Goal: Task Accomplishment & Management: Manage account settings

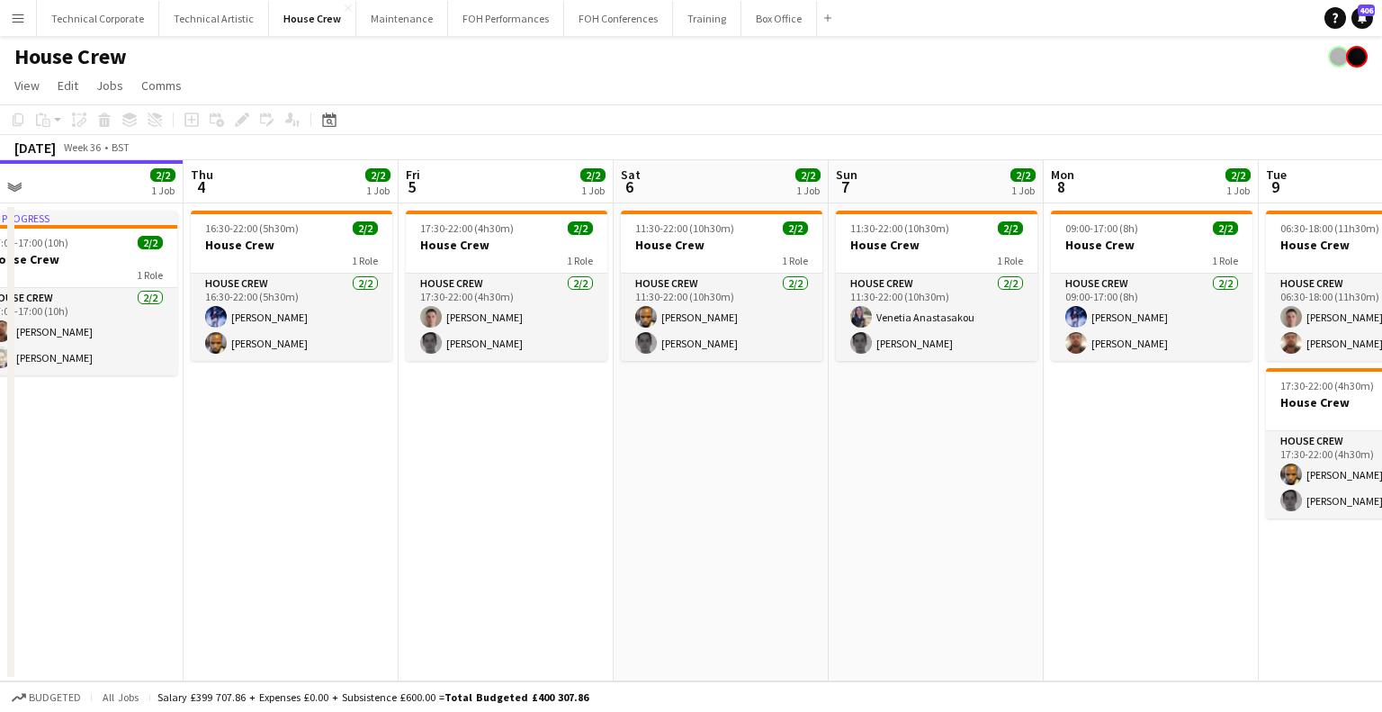
scroll to position [0, 677]
click at [922, 448] on app-calendar-viewport "Sun 31 Mon 1 2/2 1 Job Tue 2 2/2 1 Job Wed 3 2/2 1 Job Thu 4 2/2 1 Job Fri 5 2/…" at bounding box center [691, 420] width 1382 height 521
click at [337, 113] on div "Date picker" at bounding box center [329, 120] width 22 height 22
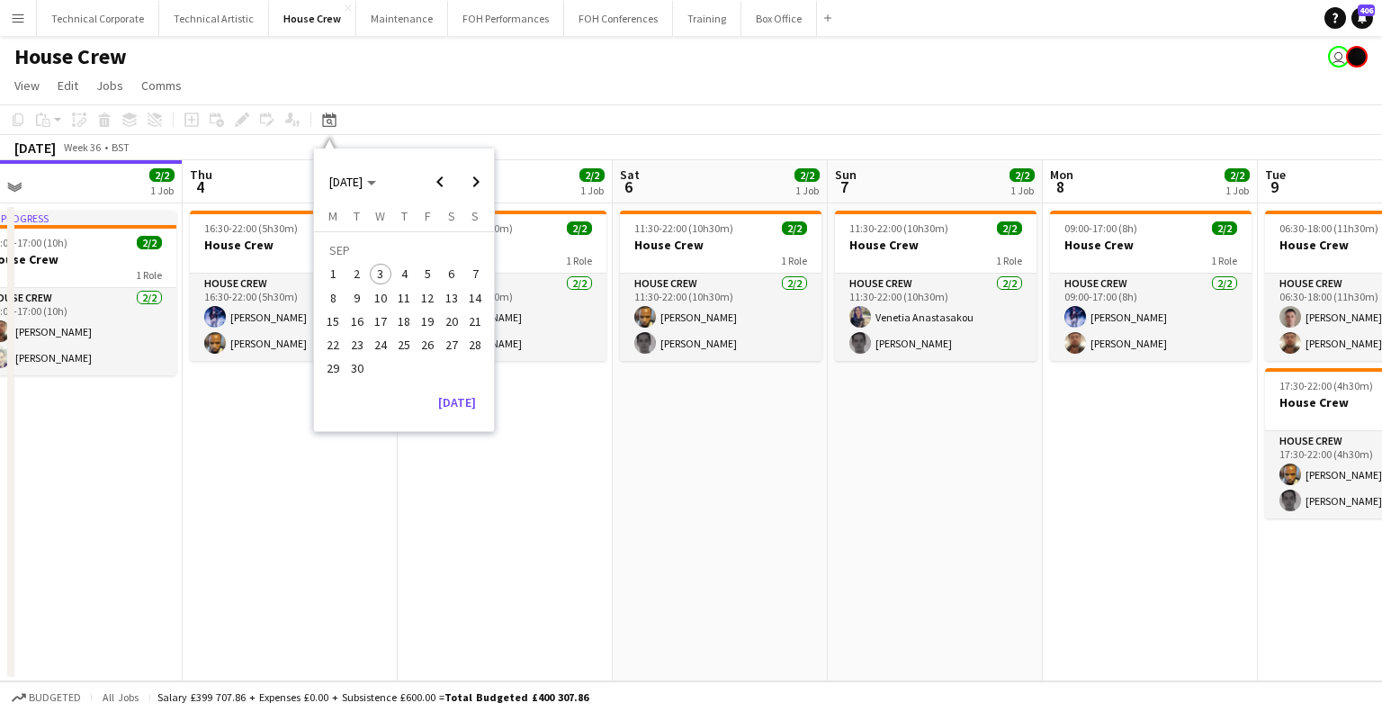
click at [329, 369] on span "29" at bounding box center [334, 369] width 22 height 22
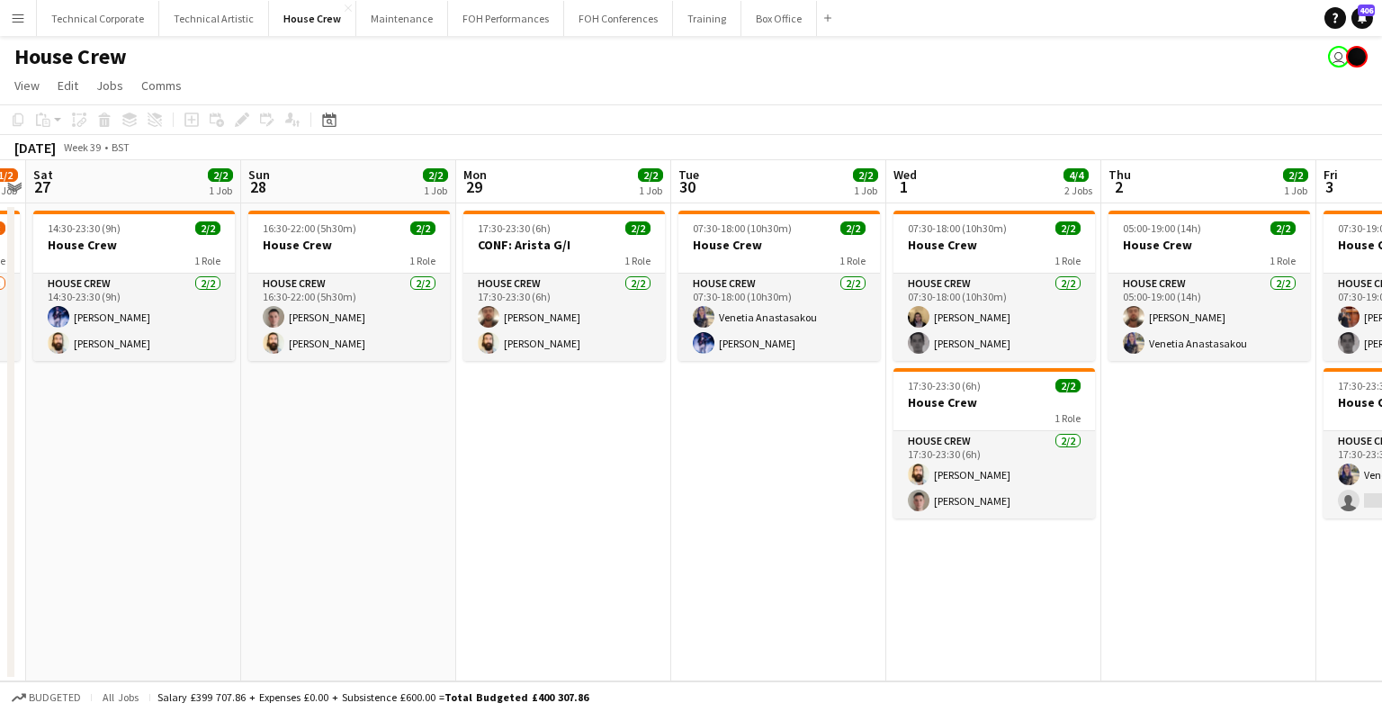
scroll to position [0, 385]
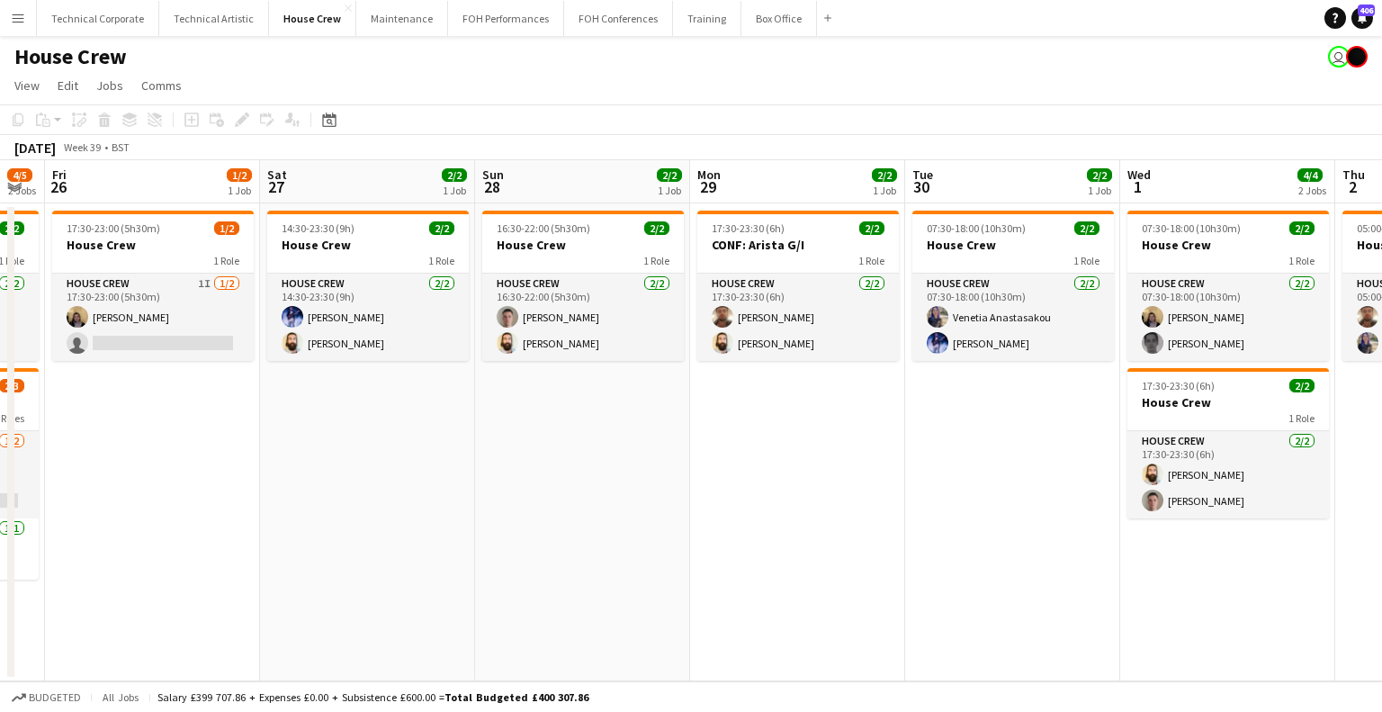
drag, startPoint x: 469, startPoint y: 441, endPoint x: 702, endPoint y: 460, distance: 233.8
click at [702, 460] on app-calendar-viewport "Wed 24 2/2 1 Job Thu 25 4/5 2 Jobs Fri 26 1/2 1 Job Sat 27 2/2 1 Job Sun 28 2/2…" at bounding box center [691, 420] width 1382 height 521
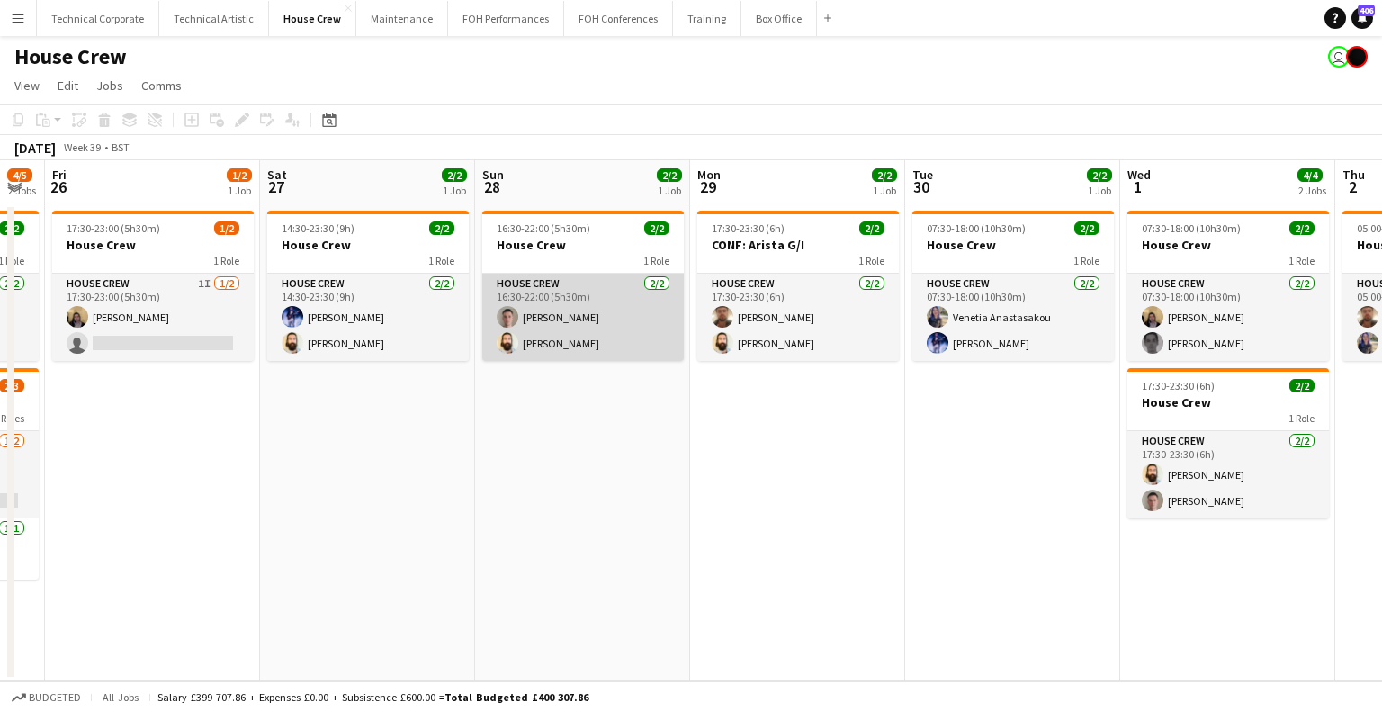
click at [623, 308] on app-card-role "House Crew 2/2 16:30-22:00 (5h30m) Robert Buckland Justin Gartry" at bounding box center [583, 317] width 202 height 87
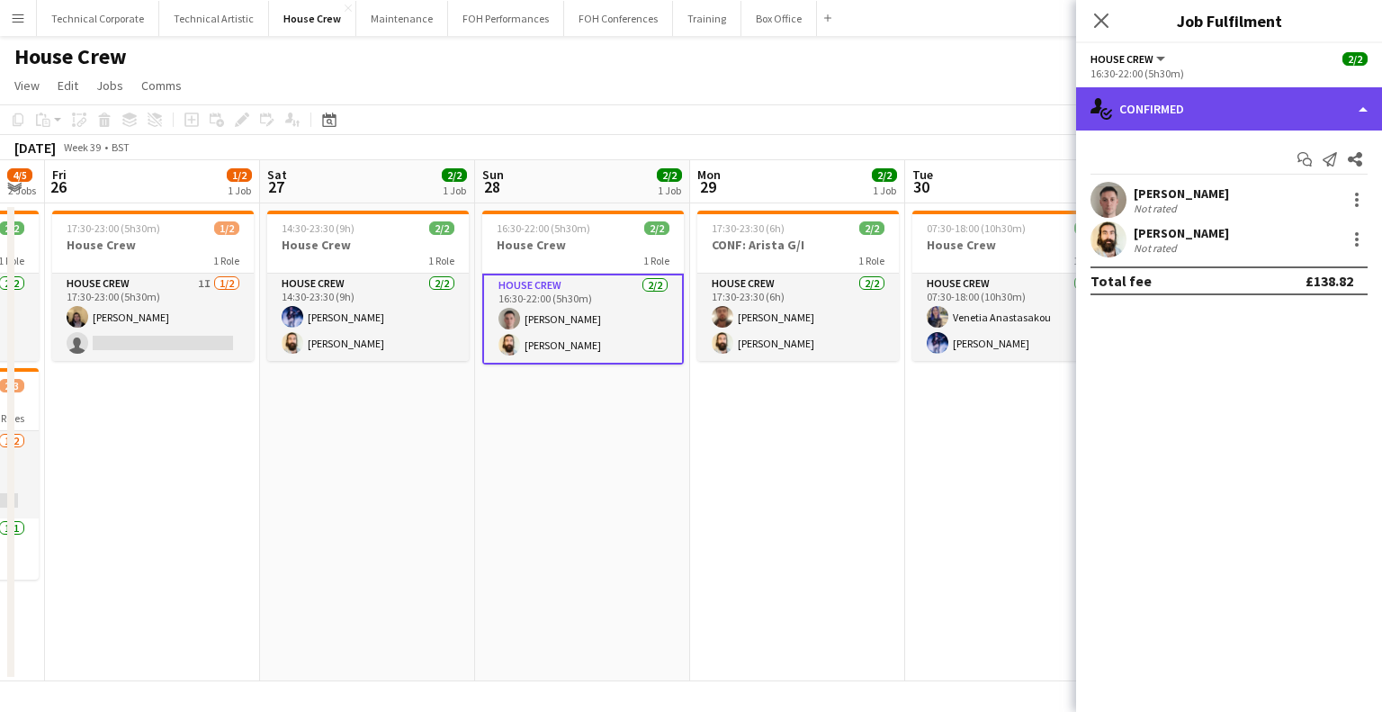
drag, startPoint x: 1170, startPoint y: 125, endPoint x: 1176, endPoint y: 186, distance: 61.5
click at [1170, 129] on div "single-neutral-actions-check-2 Confirmed" at bounding box center [1229, 108] width 306 height 43
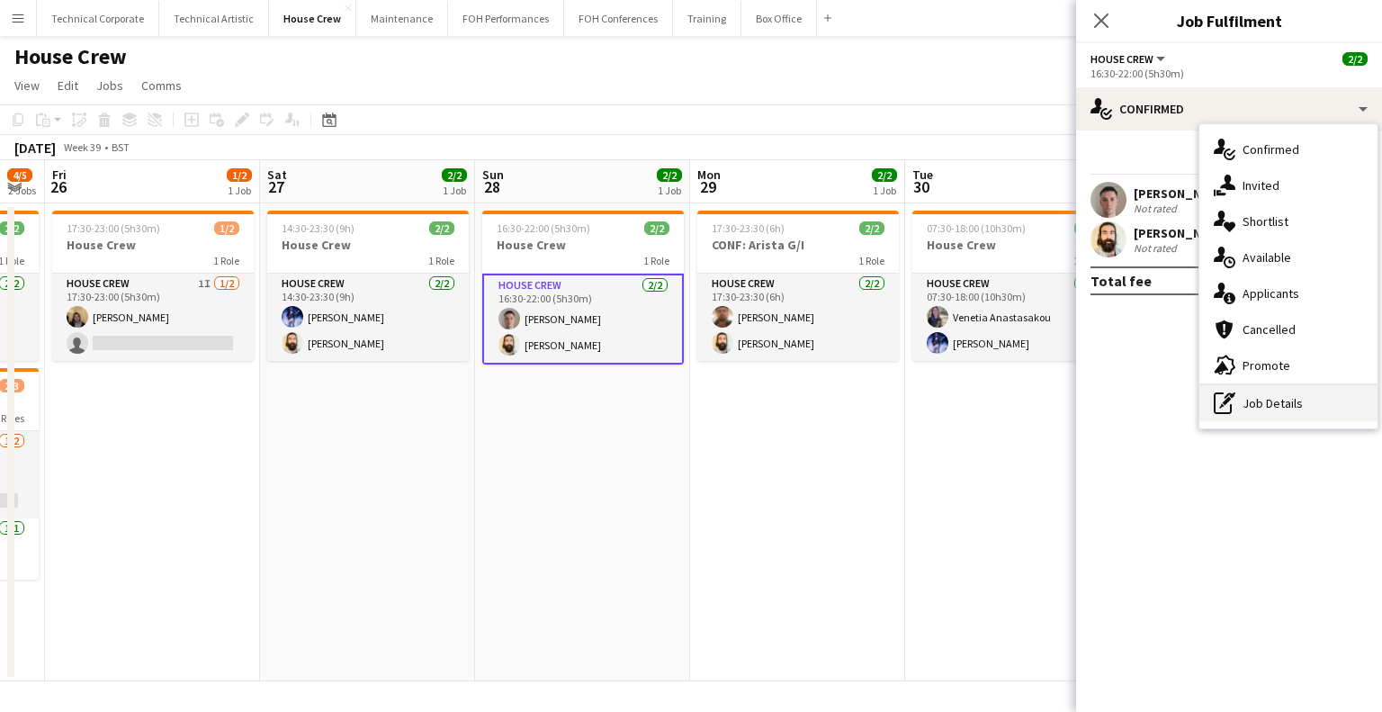
click at [1235, 407] on div "pen-write Job Details" at bounding box center [1288, 403] width 178 height 36
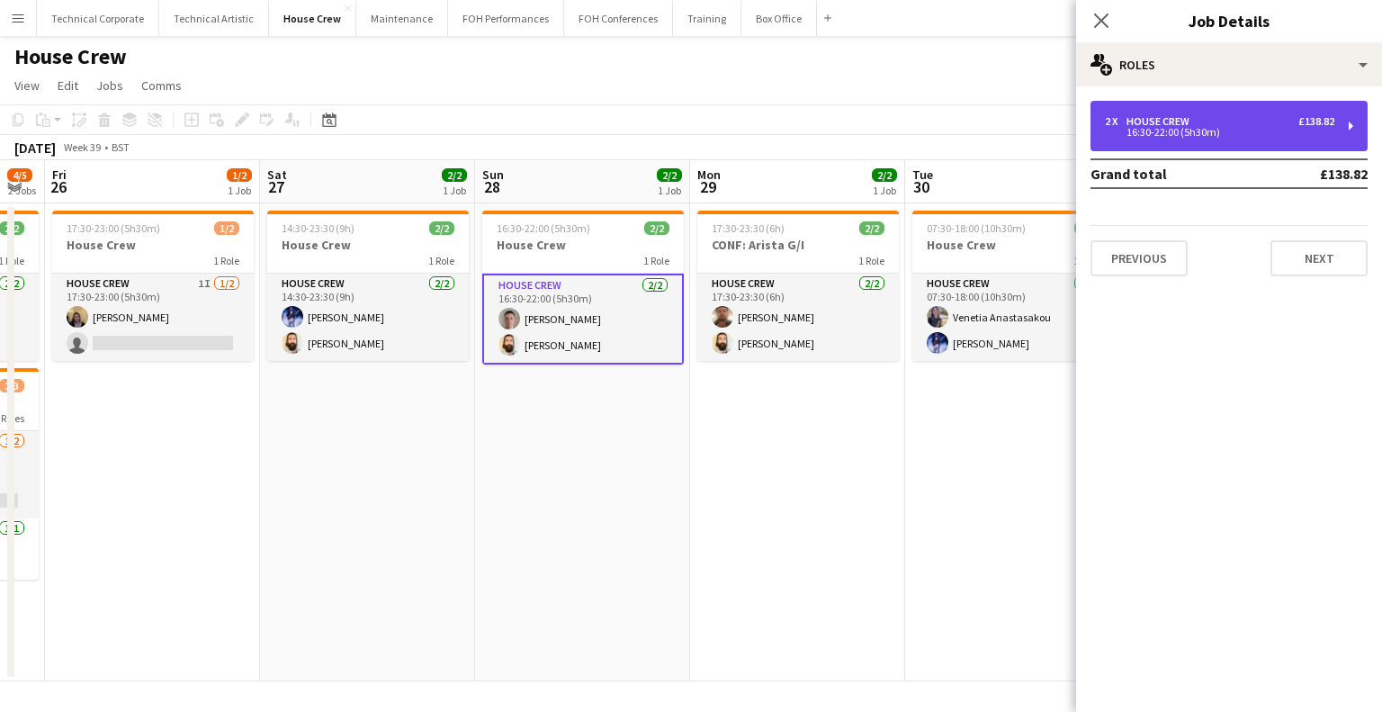
click at [1130, 150] on div "2 x House Crew £138.82 16:30-22:00 (5h30m)" at bounding box center [1228, 126] width 277 height 50
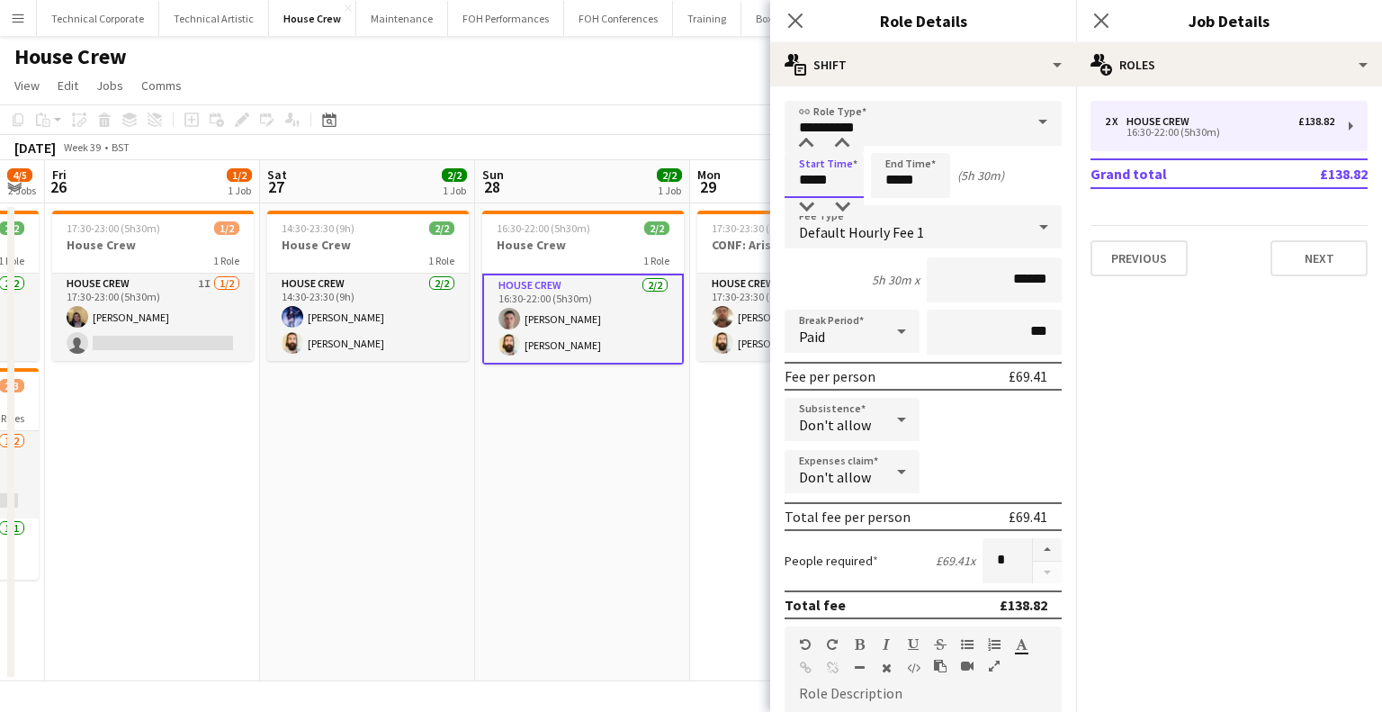
drag, startPoint x: 843, startPoint y: 185, endPoint x: 646, endPoint y: 193, distance: 197.2
click at [664, 193] on body "Menu Boards Boards Boards All jobs Status Workforce Workforce My Workforce Recr…" at bounding box center [691, 356] width 1382 height 712
type input "*****"
click at [651, 449] on app-date-cell "16:30-22:00 (5h30m) 2/2 House Crew 1 Role House Crew 2/2 16:30-22:00 (5h30m) Ro…" at bounding box center [582, 442] width 215 height 478
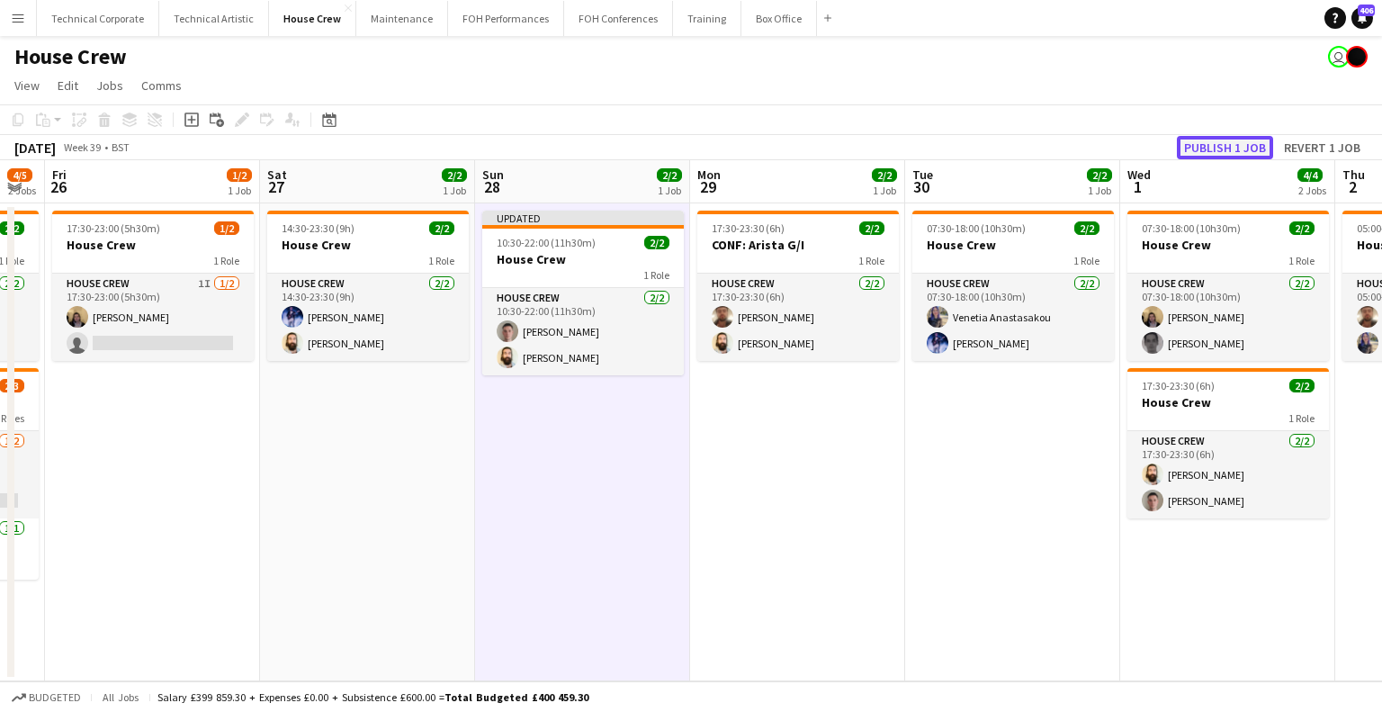
click at [1220, 149] on button "Publish 1 job" at bounding box center [1225, 147] width 96 height 23
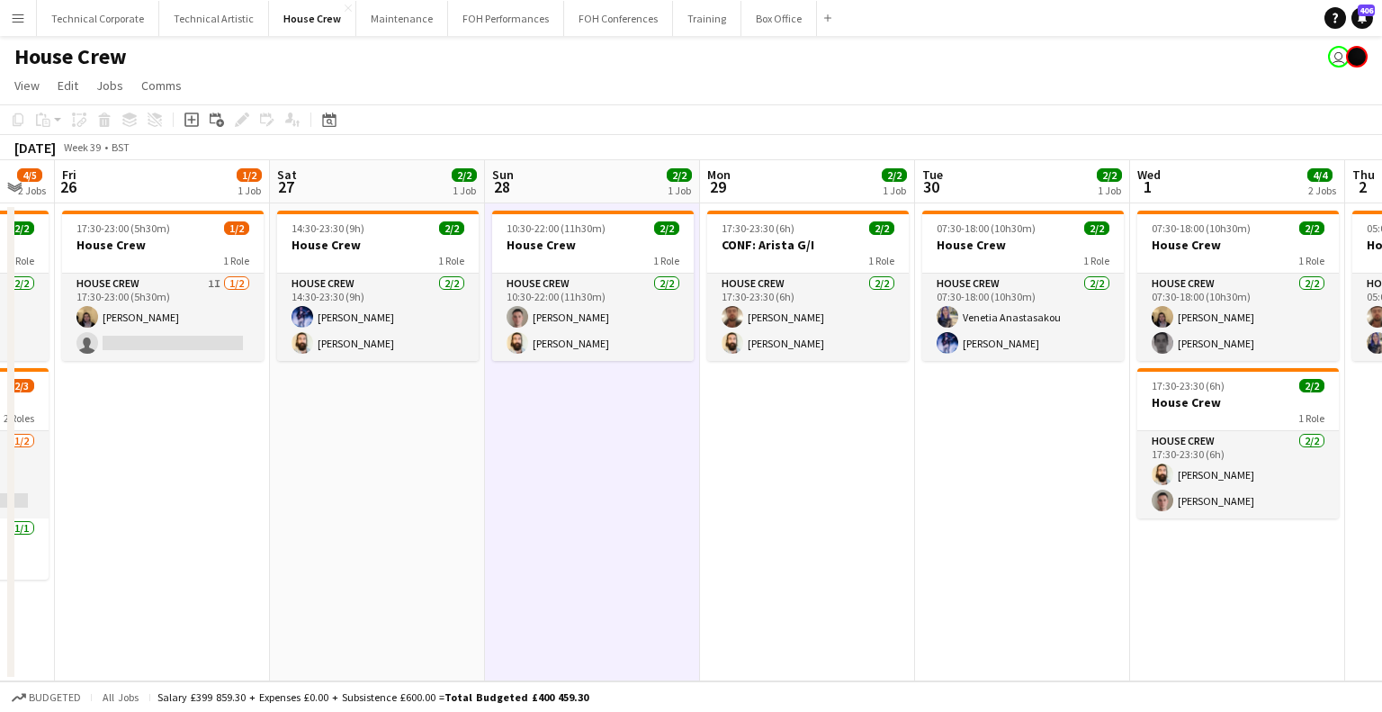
drag, startPoint x: 891, startPoint y: 303, endPoint x: 837, endPoint y: 336, distance: 63.4
click at [837, 336] on app-calendar-viewport "Wed 24 2/2 1 Job Thu 25 4/5 2 Jobs Fri 26 1/2 1 Job Sat 27 2/2 1 Job Sun 28 2/2…" at bounding box center [691, 420] width 1382 height 521
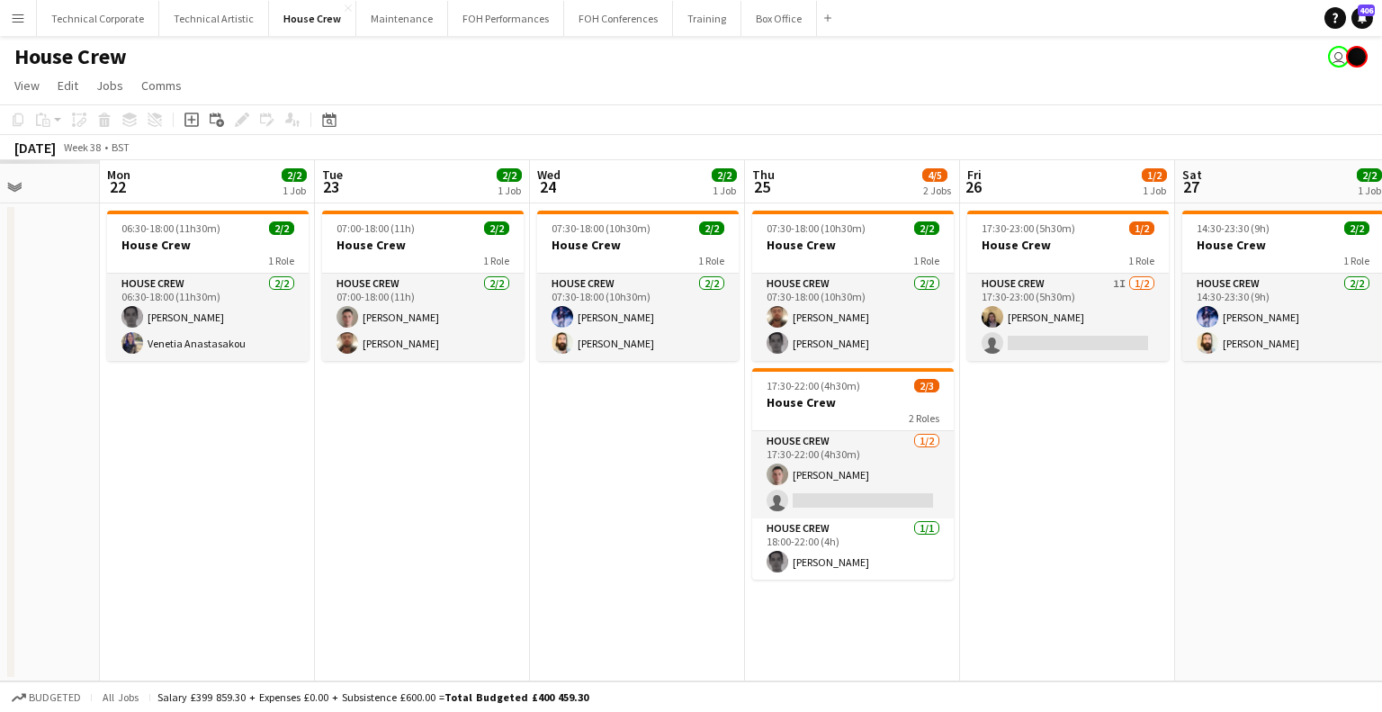
drag, startPoint x: 883, startPoint y: 372, endPoint x: 353, endPoint y: 377, distance: 529.9
click at [993, 375] on app-calendar-viewport "Fri 19 Sat 20 Sun 21 Mon 22 2/2 1 Job Tue 23 2/2 1 Job Wed 24 2/2 1 Job Thu 25 …" at bounding box center [691, 420] width 1382 height 521
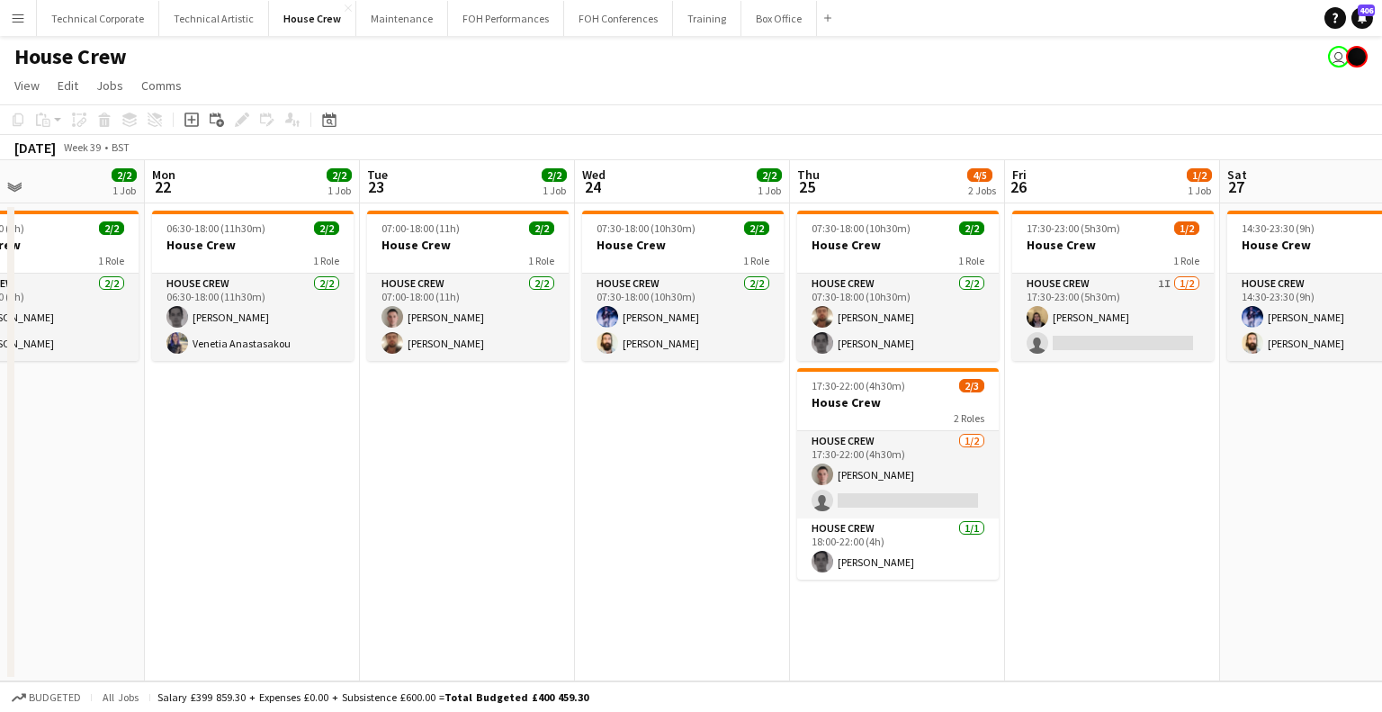
drag, startPoint x: 414, startPoint y: 384, endPoint x: 536, endPoint y: 395, distance: 122.8
click at [997, 389] on app-calendar-viewport "Fri 19 2/2 1 Job Sat 20 3/4 2 Jobs Sun 21 2/2 1 Job Mon 22 2/2 1 Job Tue 23 2/2…" at bounding box center [691, 420] width 1382 height 521
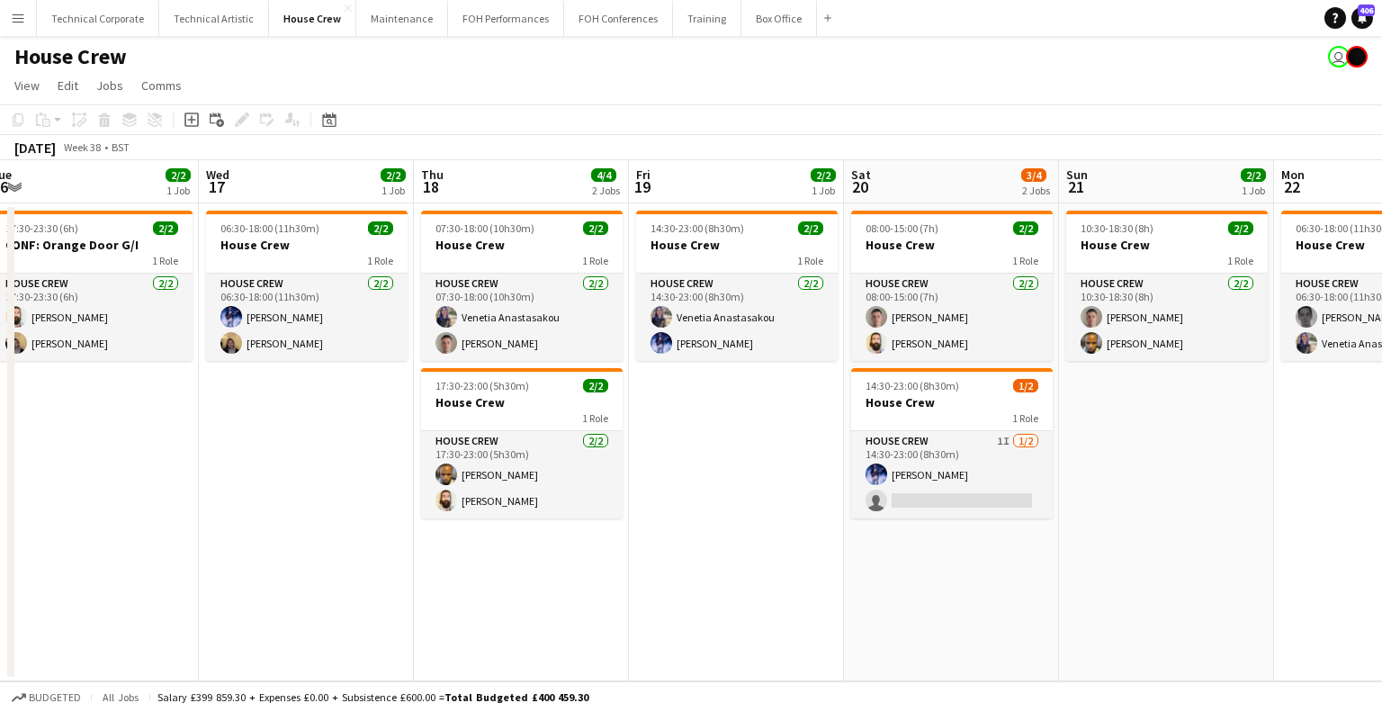
scroll to position [0, 445]
drag, startPoint x: 385, startPoint y: 392, endPoint x: 812, endPoint y: 412, distance: 427.8
click at [812, 412] on app-calendar-viewport "Sun 14 2/2 1 Job Mon 15 2/2 1 Job Tue 16 2/2 1 Job Wed 17 2/2 1 Job Thu 18 4/4 …" at bounding box center [691, 420] width 1382 height 521
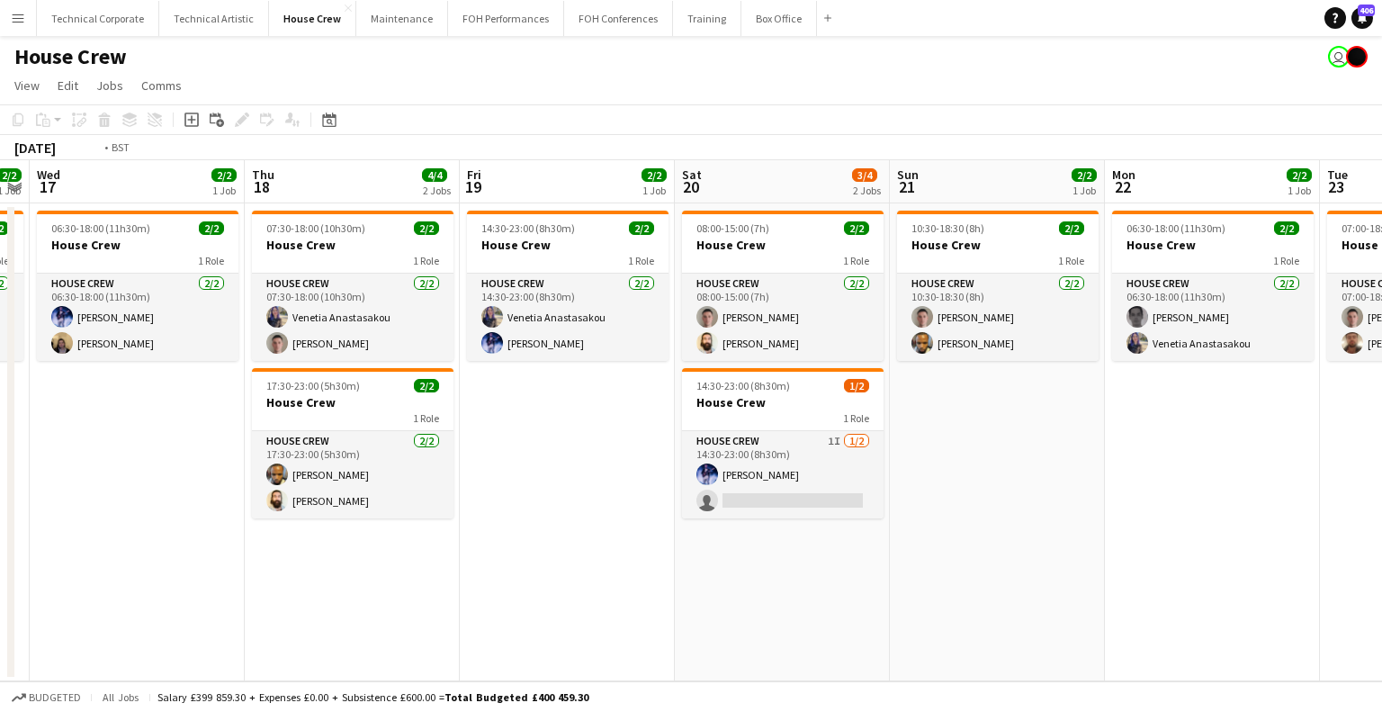
drag, startPoint x: 256, startPoint y: 363, endPoint x: 939, endPoint y: 286, distance: 687.1
click at [964, 276] on app-calendar-viewport "Sun 14 2/2 1 Job Mon 15 2/2 1 Job Tue 16 2/2 1 Job Wed 17 2/2 1 Job Thu 18 4/4 …" at bounding box center [691, 420] width 1382 height 521
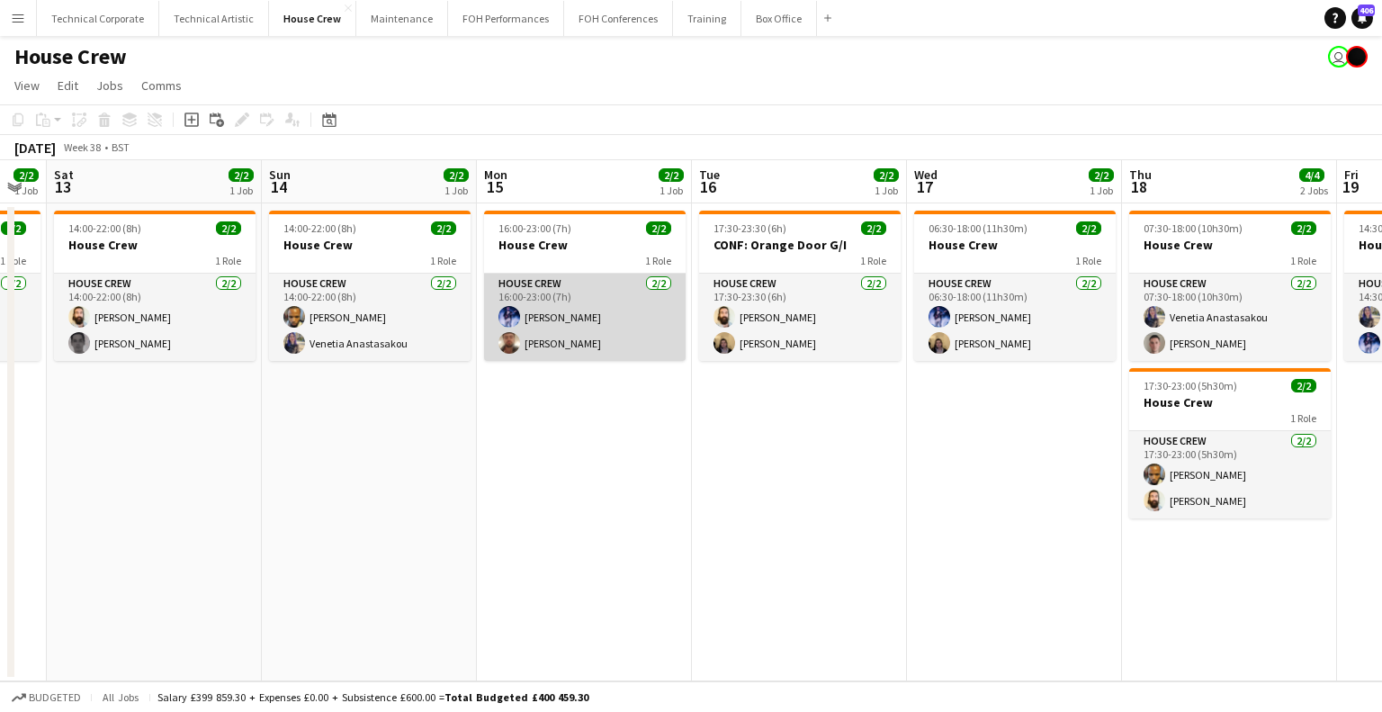
drag, startPoint x: 558, startPoint y: 352, endPoint x: 1183, endPoint y: 330, distance: 625.6
click at [1213, 328] on app-calendar-viewport "Wed 10 4/4 2 Jobs Thu 11 2/2 1 Job Fri 12 2/2 1 Job Sat 13 2/2 1 Job Sun 14 2/2…" at bounding box center [691, 420] width 1382 height 521
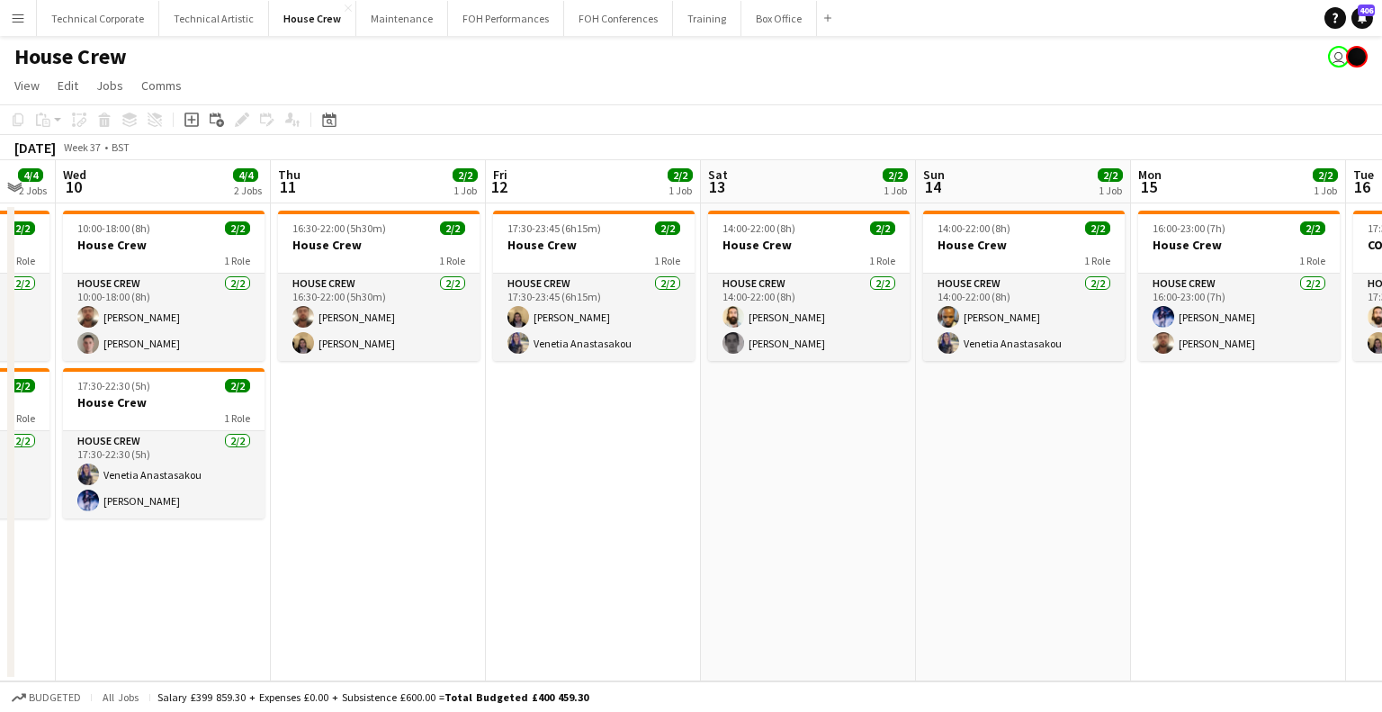
drag, startPoint x: 496, startPoint y: 337, endPoint x: 600, endPoint y: 191, distance: 180.0
click at [601, 265] on app-calendar-viewport "Mon 8 2/2 1 Job Tue 9 4/4 2 Jobs Wed 10 4/4 2 Jobs Thu 11 2/2 1 Job Fri 12 2/2 …" at bounding box center [691, 420] width 1382 height 521
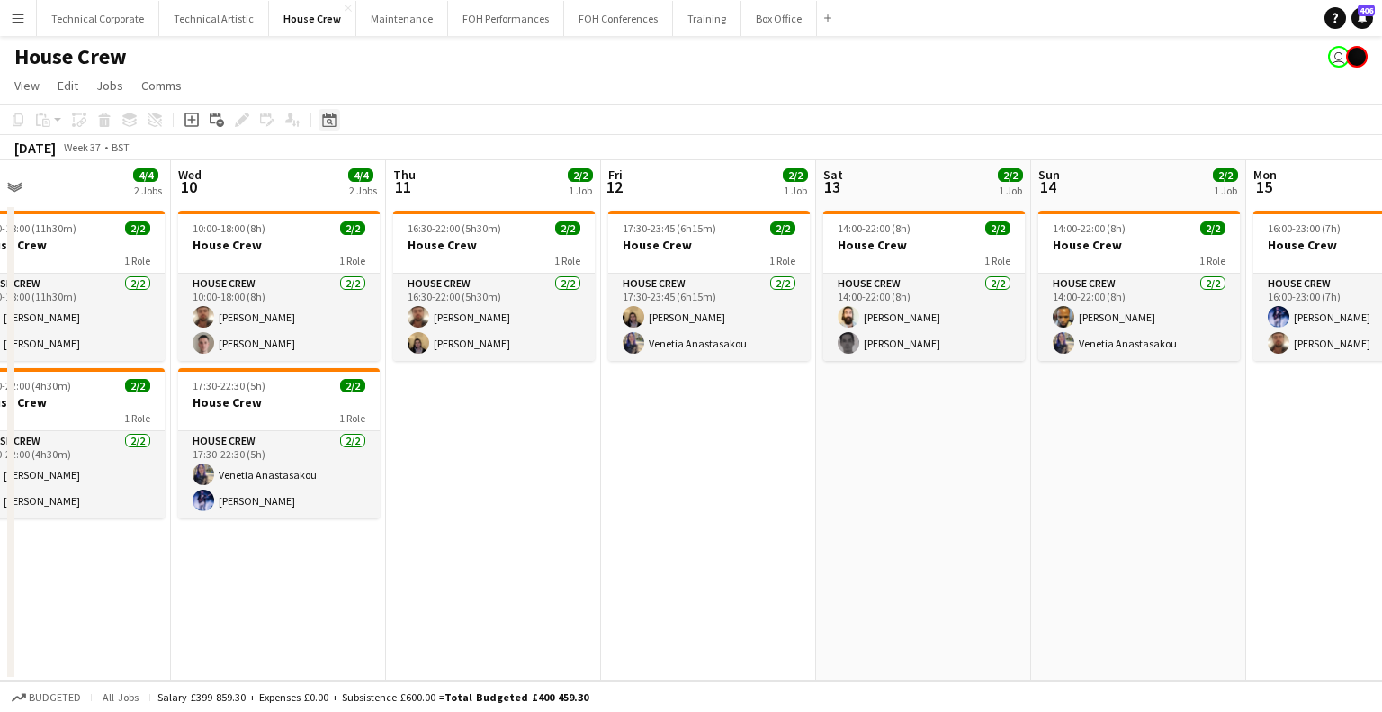
click at [333, 124] on icon "Date picker" at bounding box center [329, 119] width 14 height 14
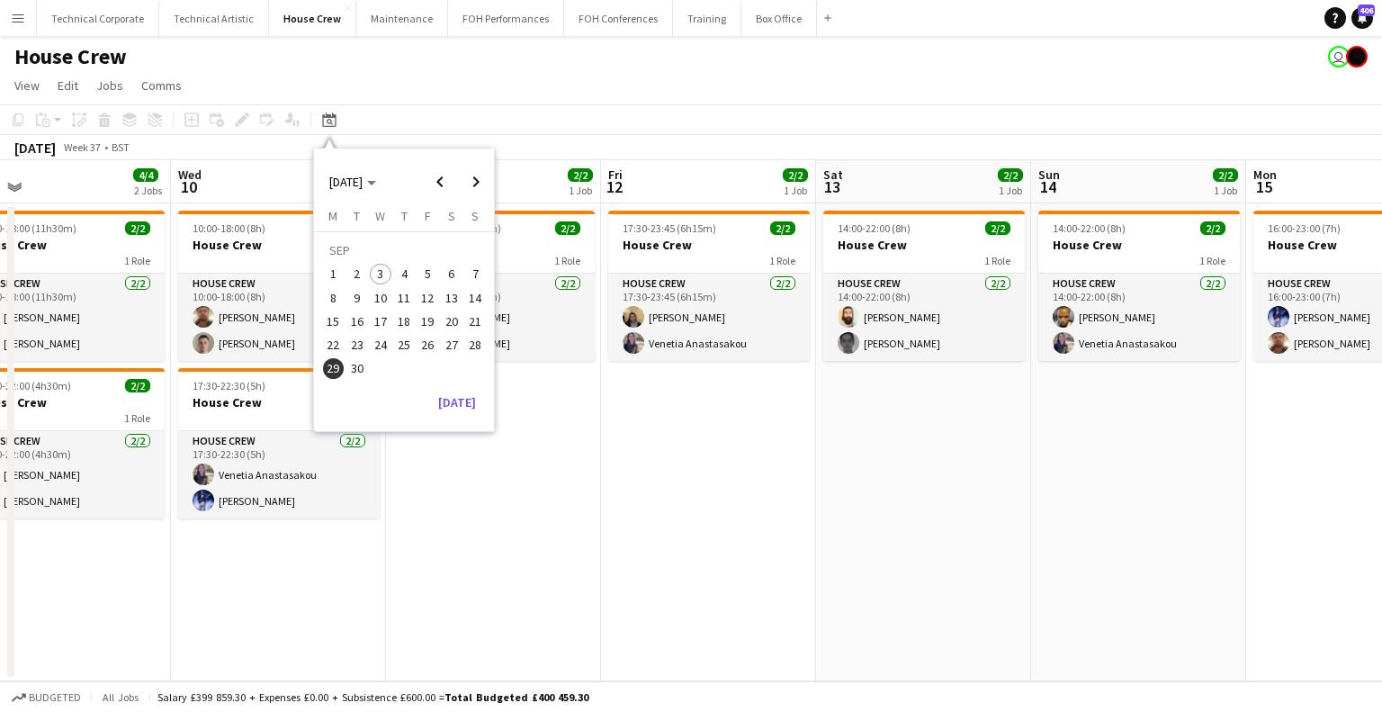
click at [428, 395] on div "[DATE]" at bounding box center [398, 402] width 169 height 29
click at [443, 406] on button "[DATE]" at bounding box center [457, 402] width 52 height 29
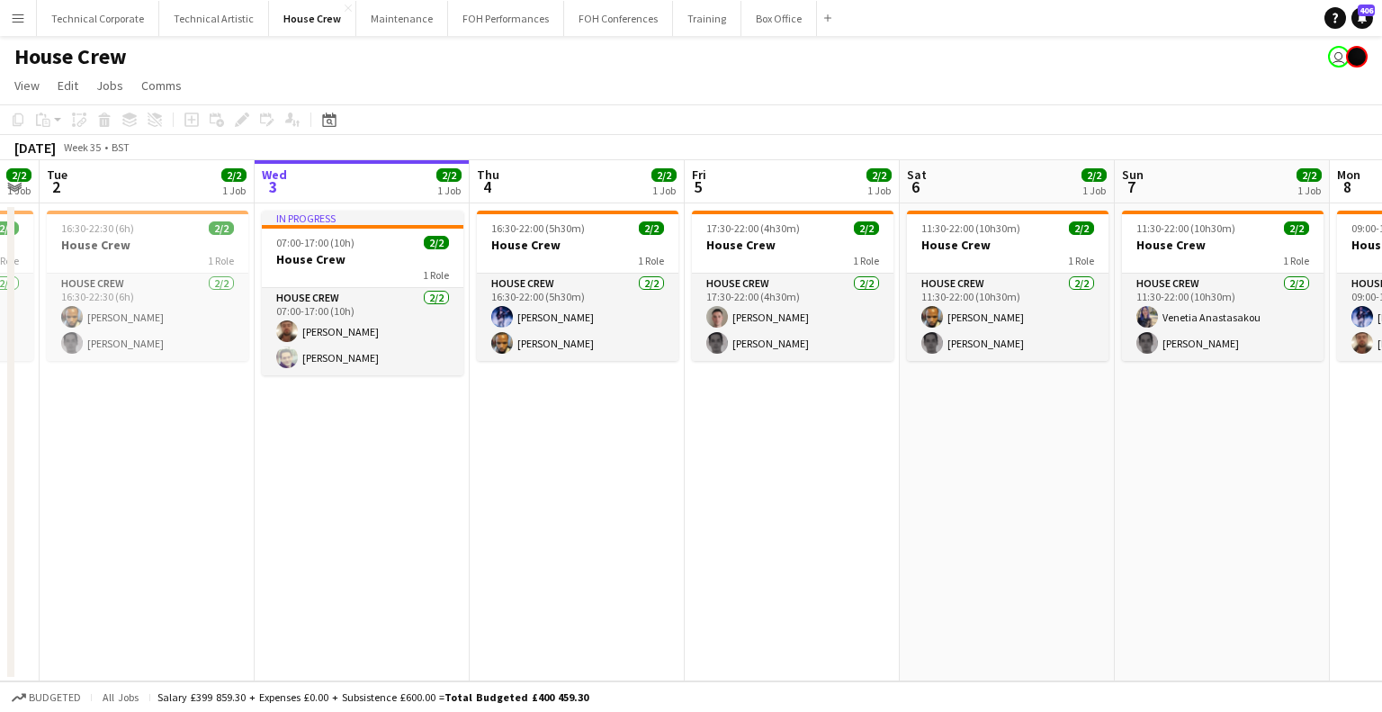
scroll to position [0, 822]
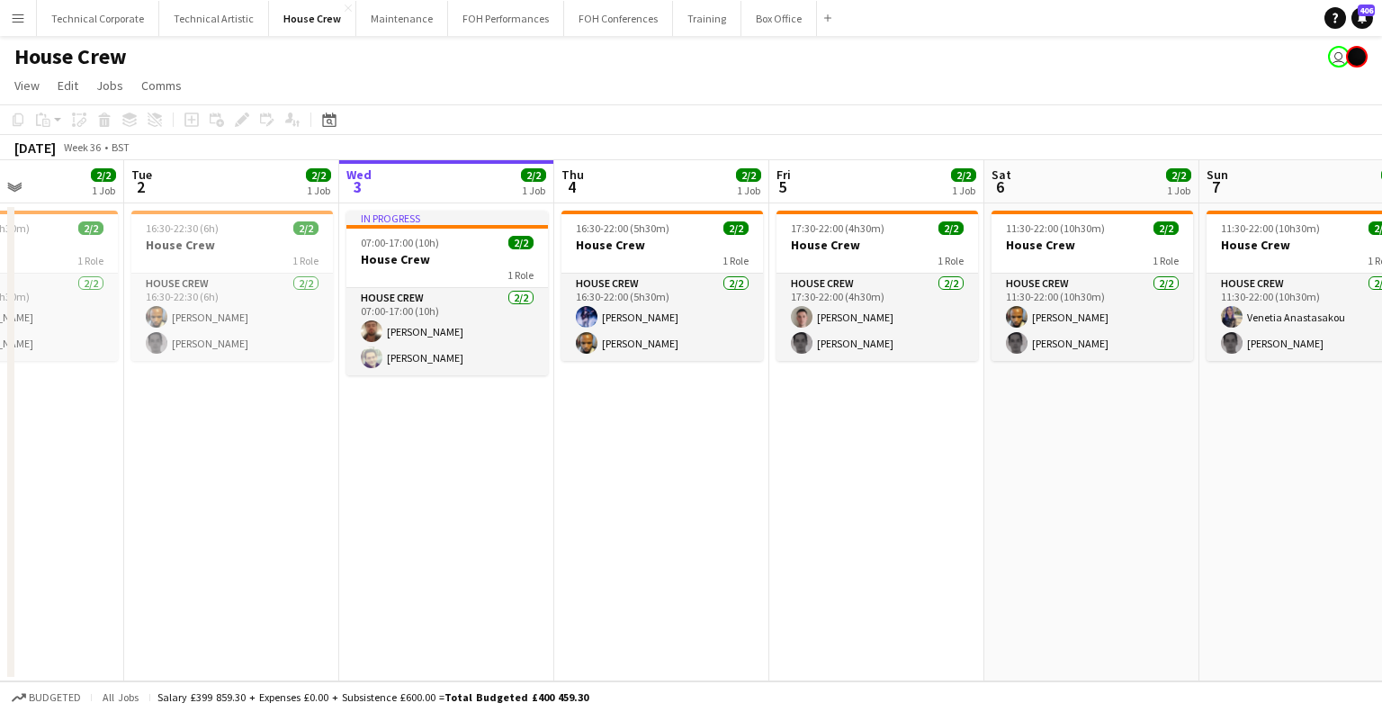
drag, startPoint x: 1131, startPoint y: 417, endPoint x: 598, endPoint y: 534, distance: 545.3
click at [598, 534] on app-calendar-viewport "Fri 29 2/2 1 Job Sat 30 Sun 31 Mon 1 2/2 1 Job Tue 2 2/2 1 Job Wed 3 2/2 1 Job …" at bounding box center [691, 420] width 1382 height 521
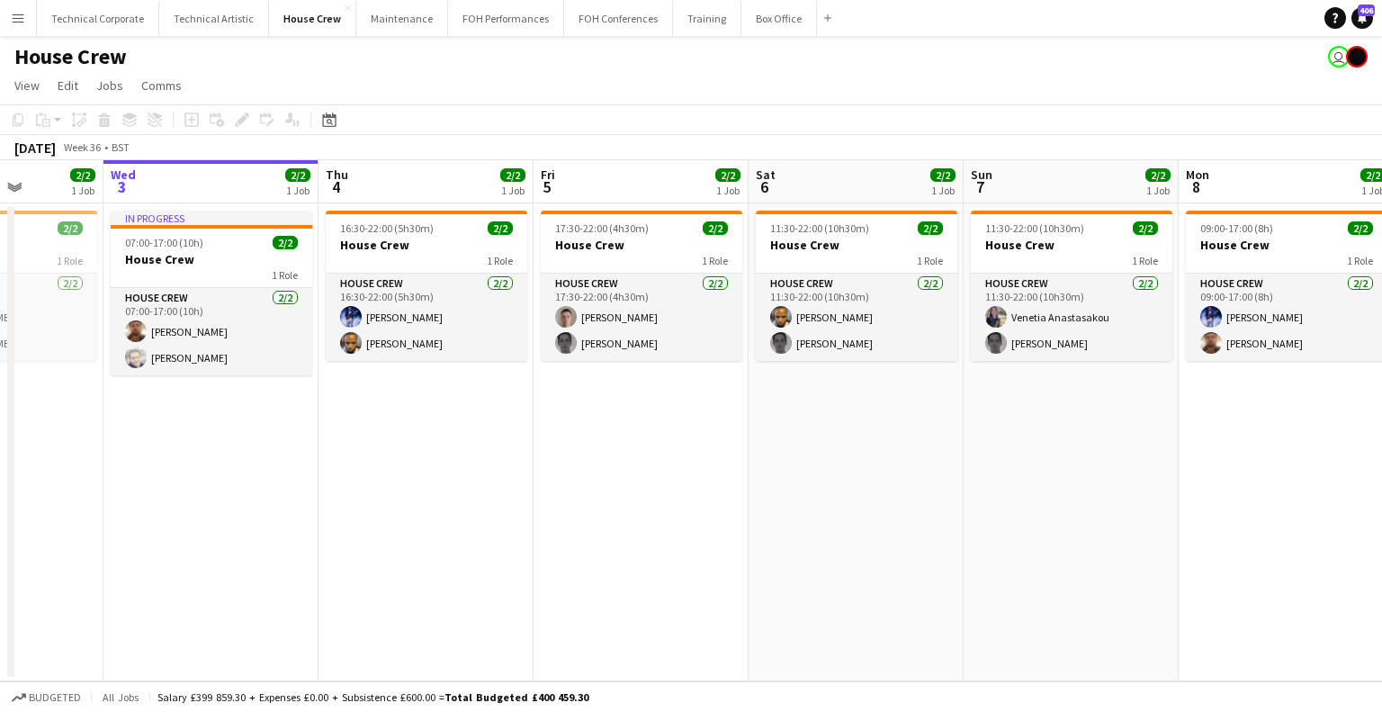
scroll to position [0, 541]
drag, startPoint x: 924, startPoint y: 474, endPoint x: 1119, endPoint y: 381, distance: 216.5
click at [1119, 381] on app-calendar-viewport "Sun 31 Mon 1 2/2 1 Job Tue 2 2/2 1 Job Wed 3 2/2 1 Job Thu 4 2/2 1 Job Fri 5 2/…" at bounding box center [691, 420] width 1382 height 521
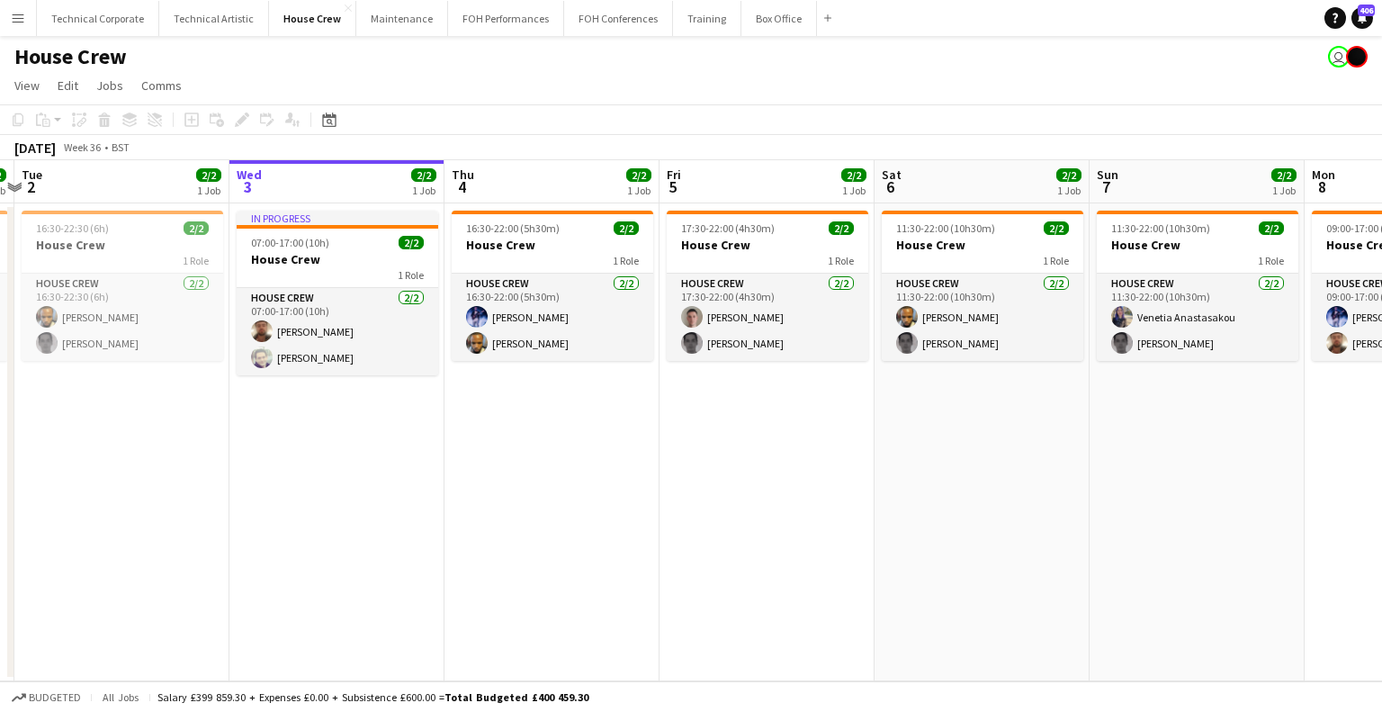
scroll to position [0, 628]
drag, startPoint x: 438, startPoint y: 406, endPoint x: 566, endPoint y: 607, distance: 238.6
click at [566, 607] on app-calendar-viewport "Sat 30 Sun 31 Mon 1 2/2 1 Job Tue 2 2/2 1 Job Wed 3 2/2 1 Job Thu 4 2/2 1 Job F…" at bounding box center [691, 420] width 1382 height 521
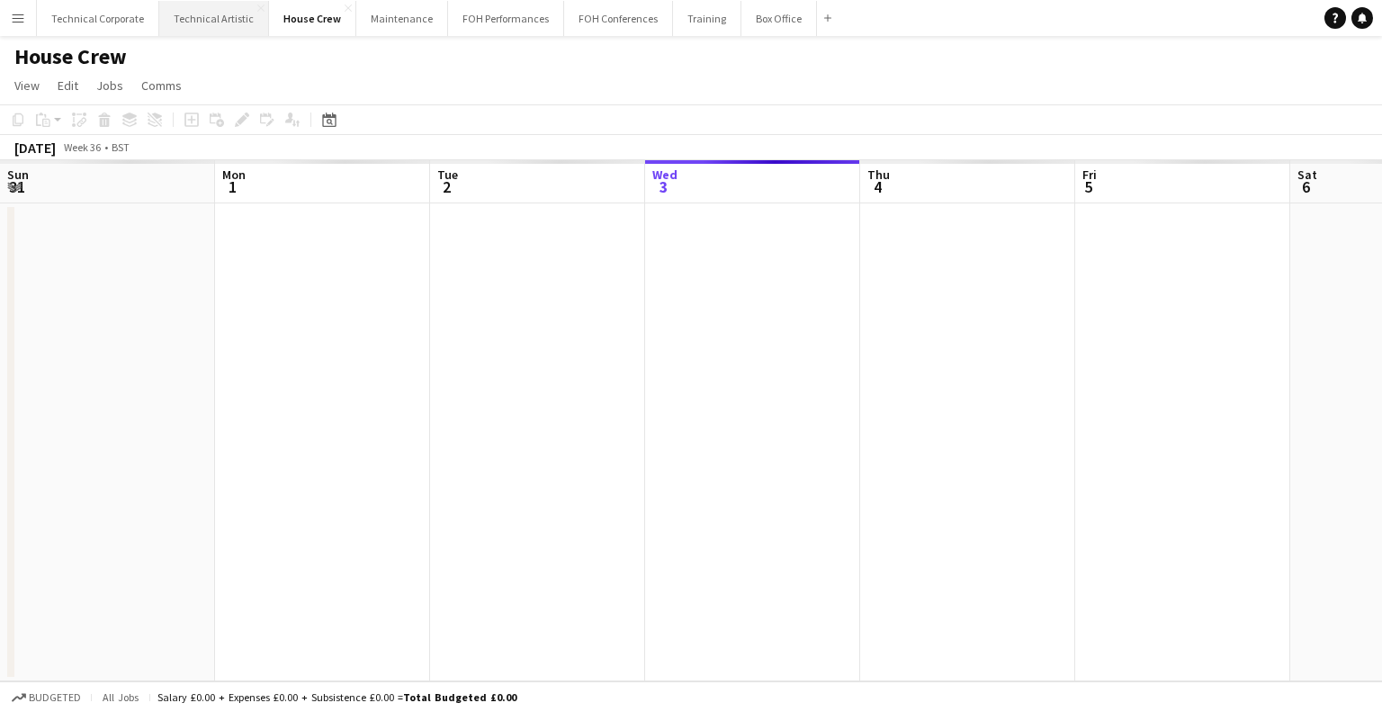
scroll to position [0, 430]
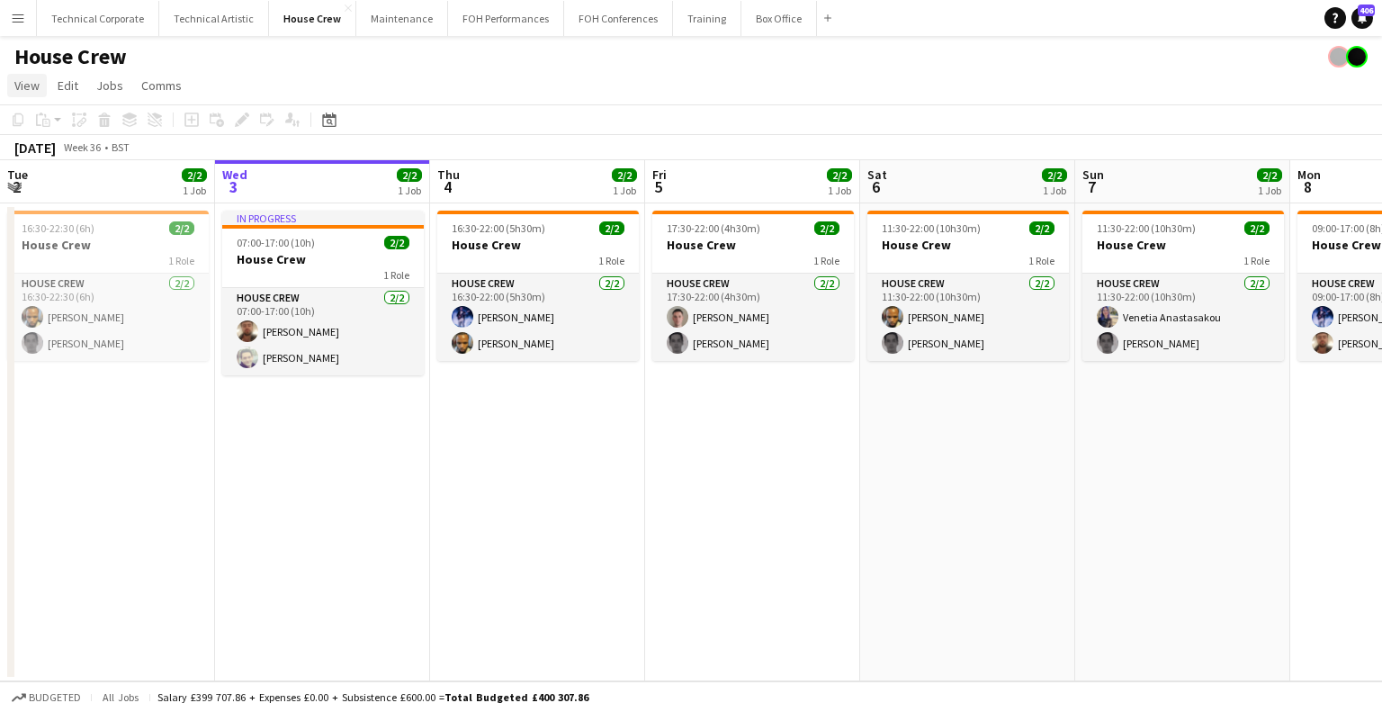
click at [29, 95] on link "View" at bounding box center [27, 85] width 40 height 23
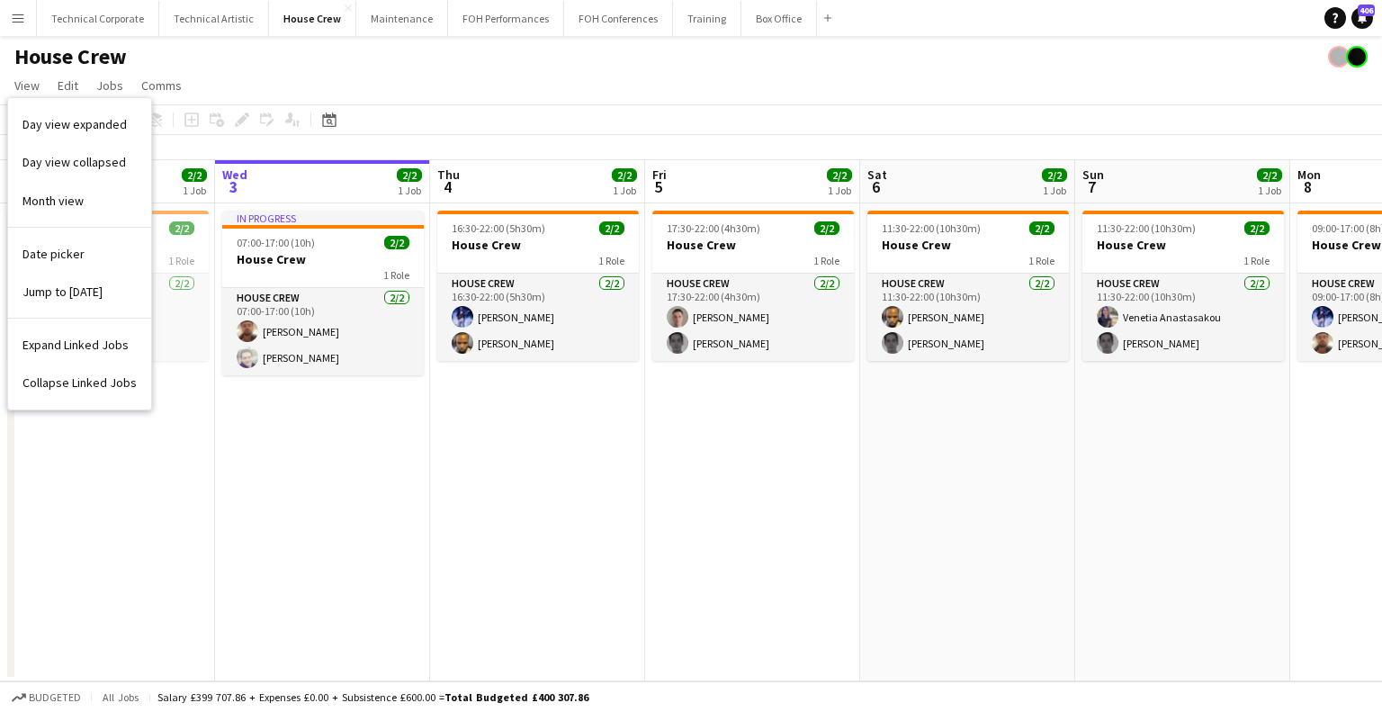
click at [20, 19] on app-icon "Menu" at bounding box center [18, 18] width 14 height 14
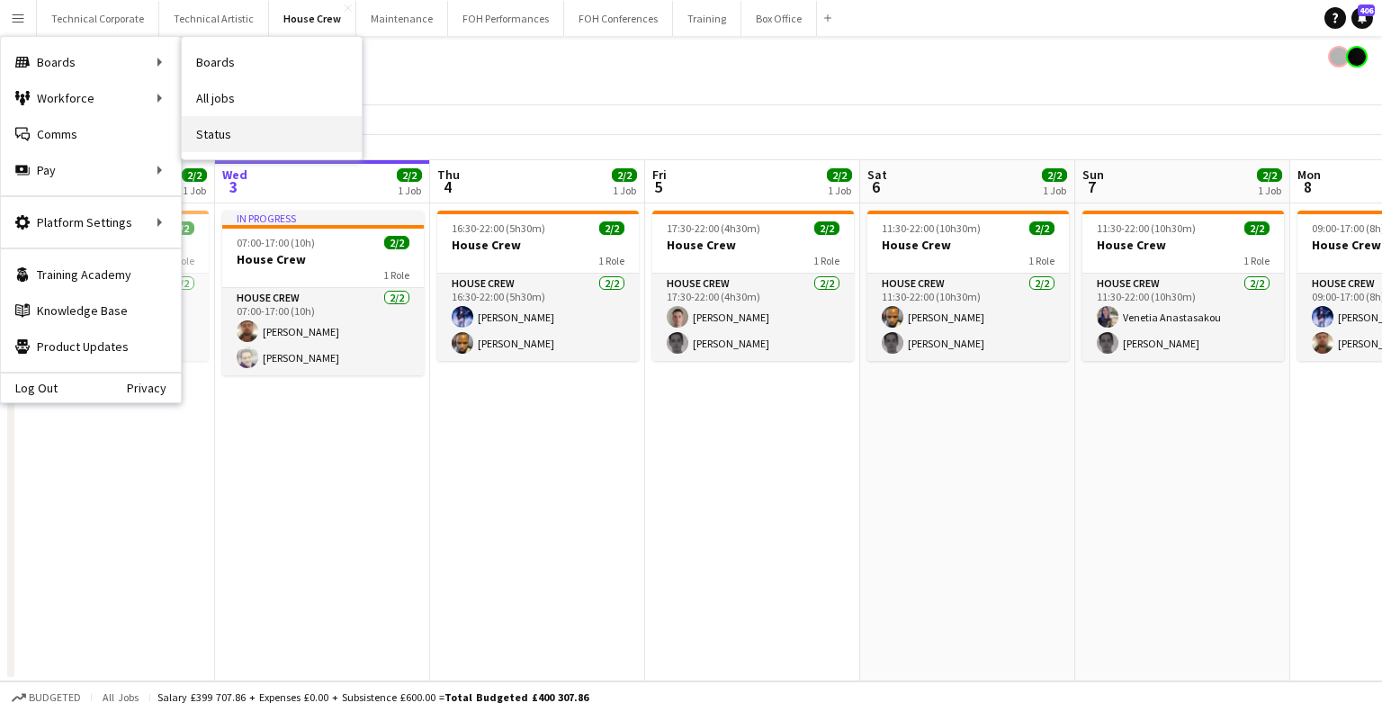
click at [248, 135] on link "Status" at bounding box center [272, 134] width 180 height 36
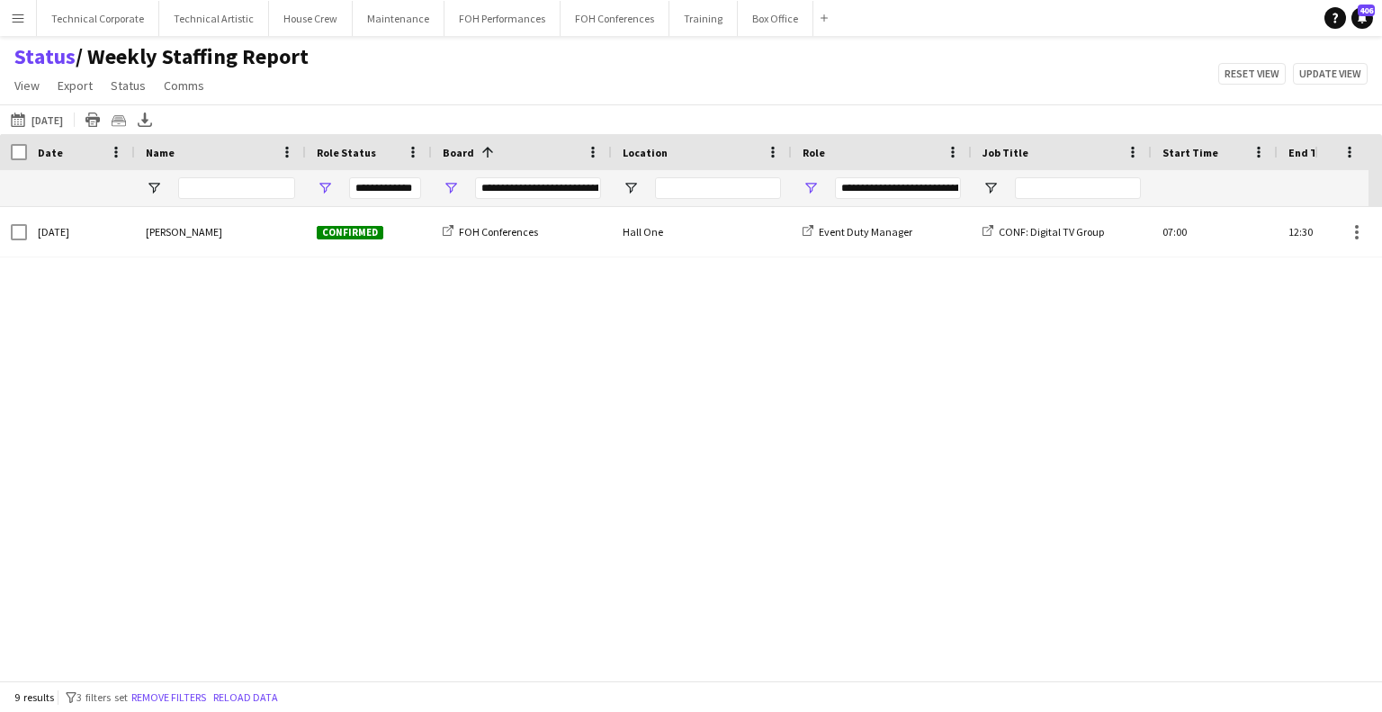
type input "**********"
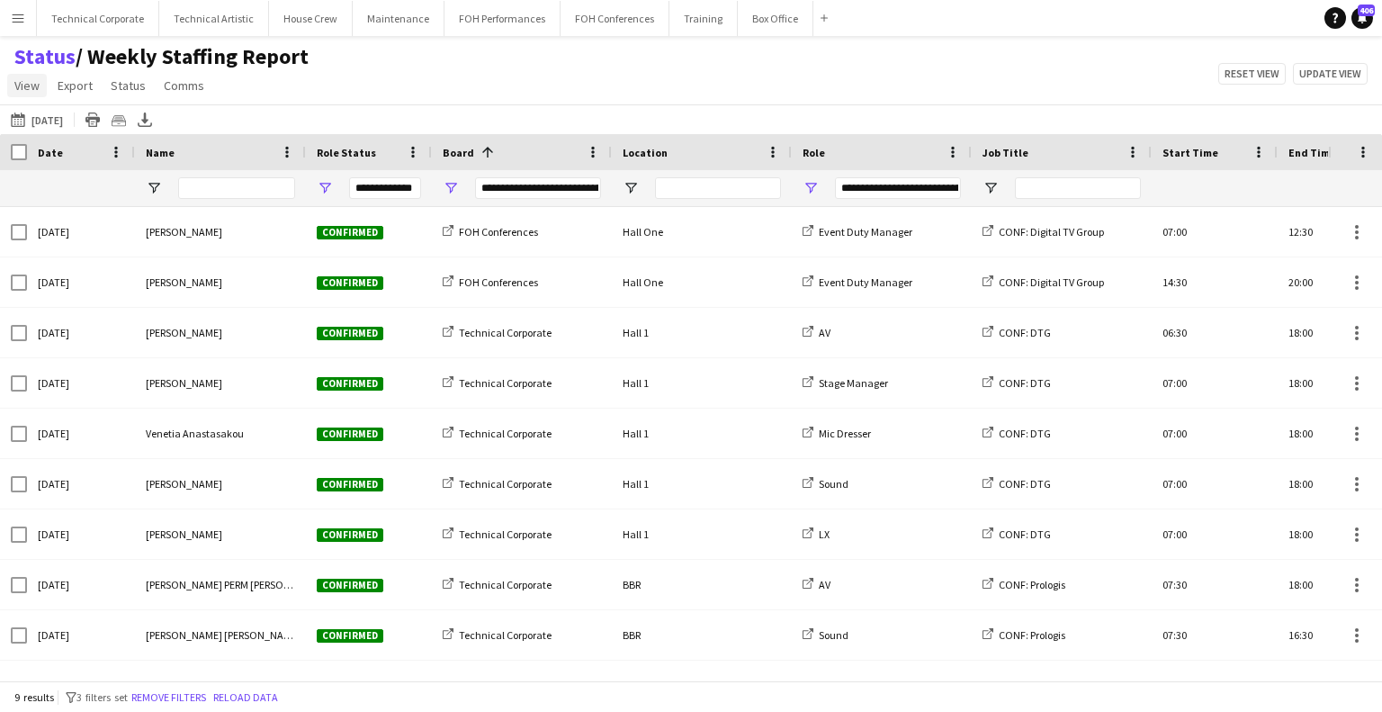
click at [25, 92] on span "View" at bounding box center [26, 85] width 25 height 16
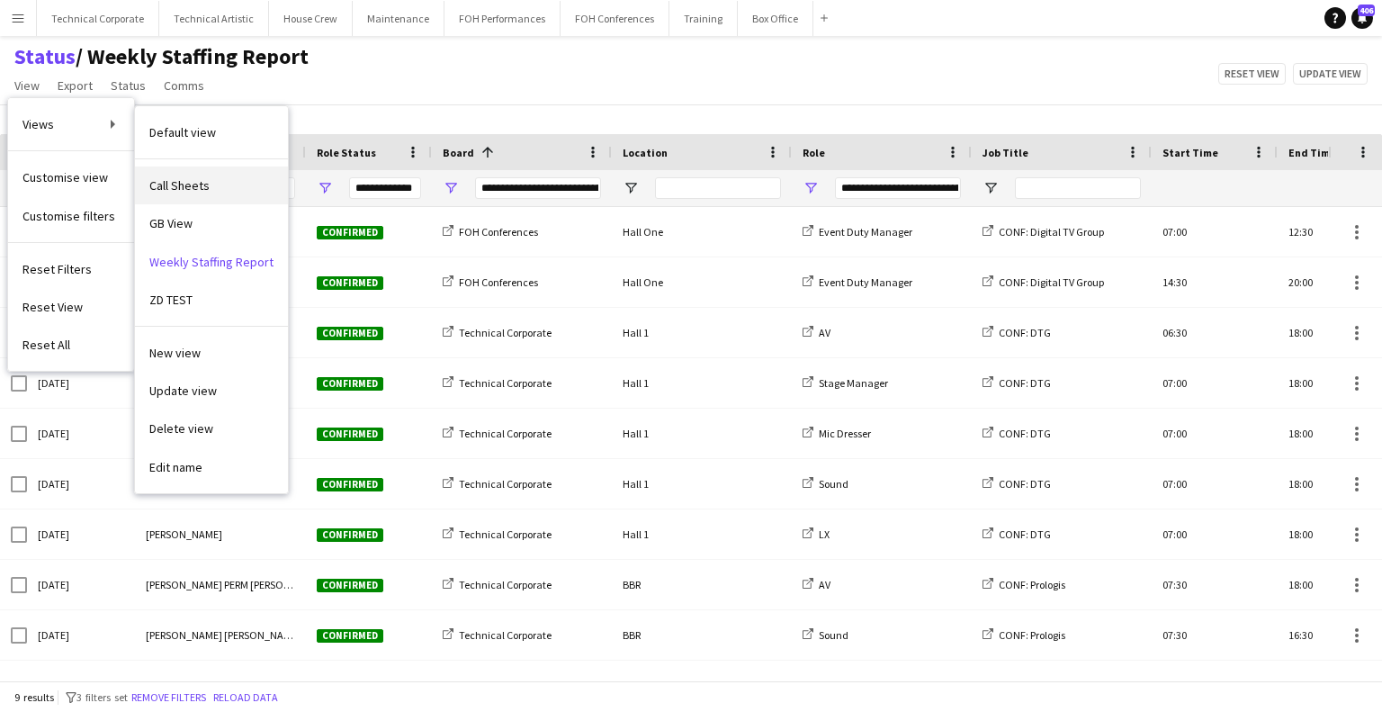
click at [191, 175] on link "Call Sheets" at bounding box center [211, 185] width 153 height 38
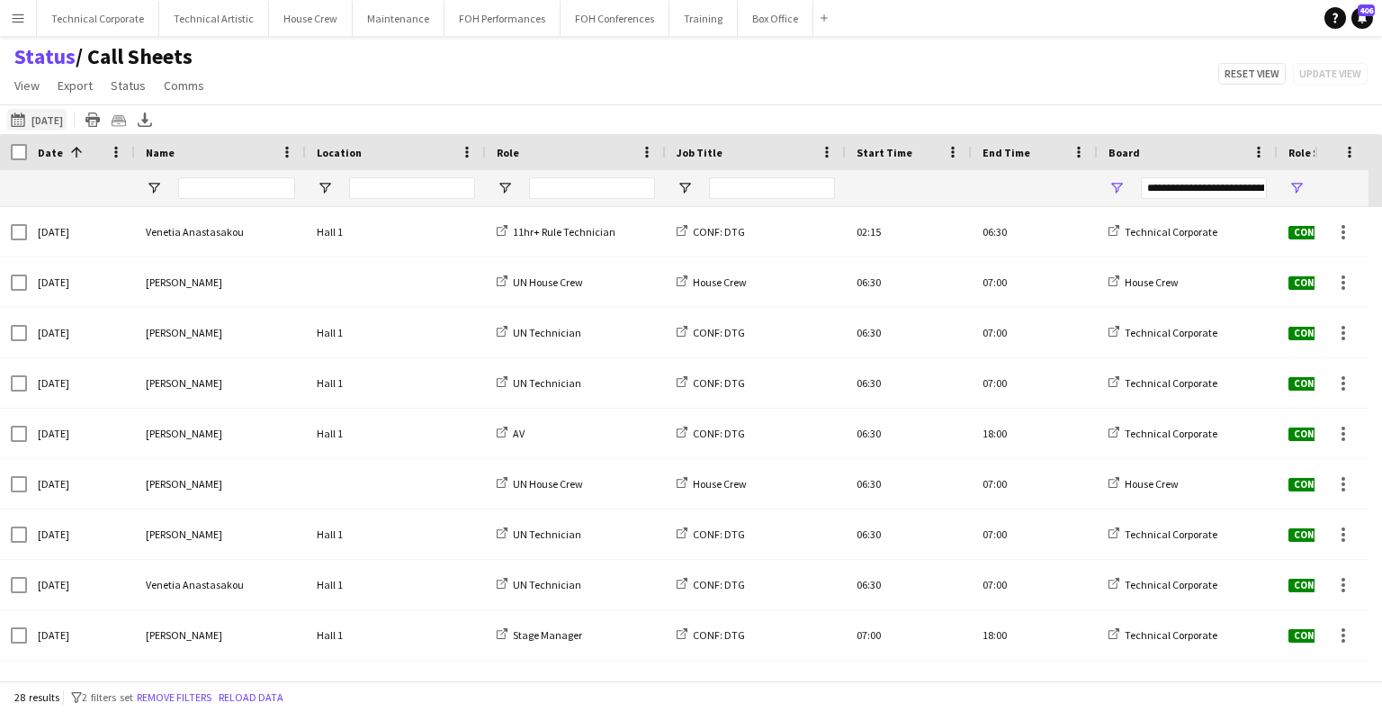
click at [43, 115] on button "[DATE] to [DATE] [DATE]" at bounding box center [36, 120] width 59 height 22
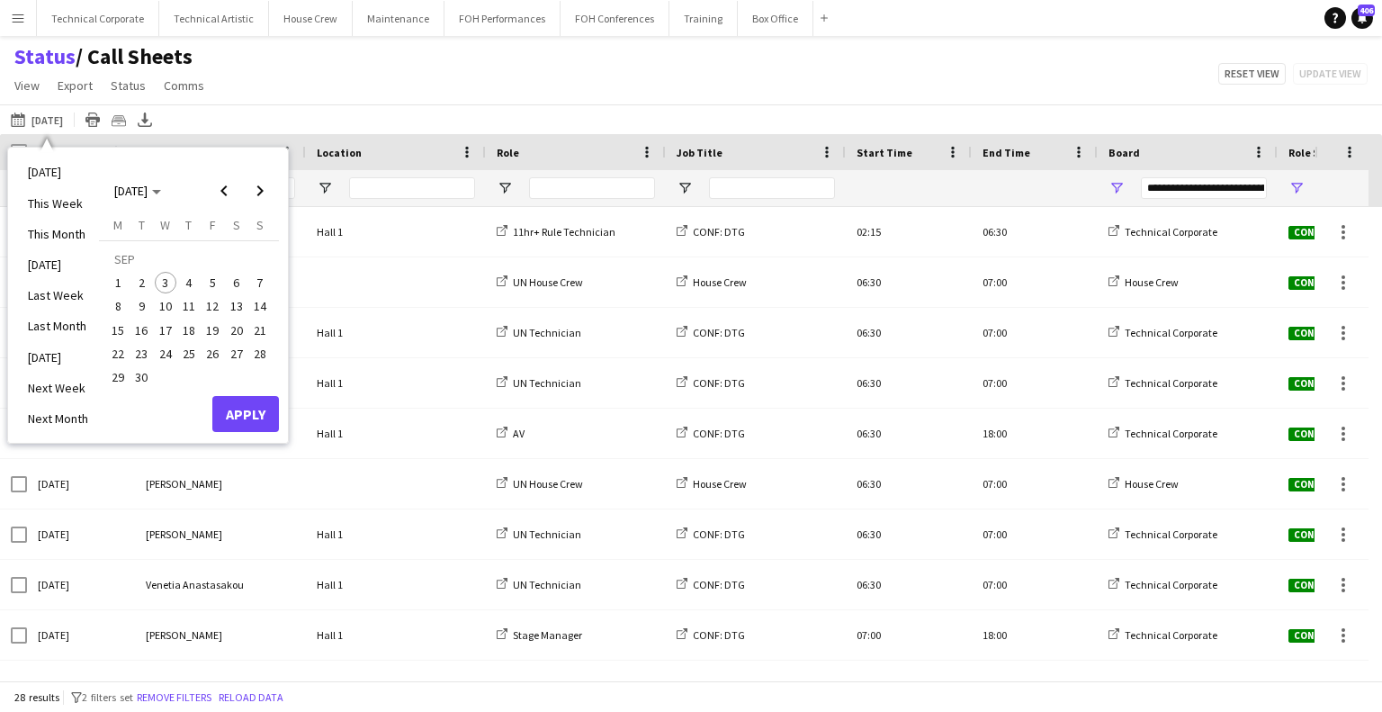
click at [185, 282] on span "4" at bounding box center [189, 283] width 22 height 22
click at [120, 310] on span "8" at bounding box center [118, 307] width 22 height 22
click at [252, 409] on button "Apply" at bounding box center [245, 414] width 67 height 36
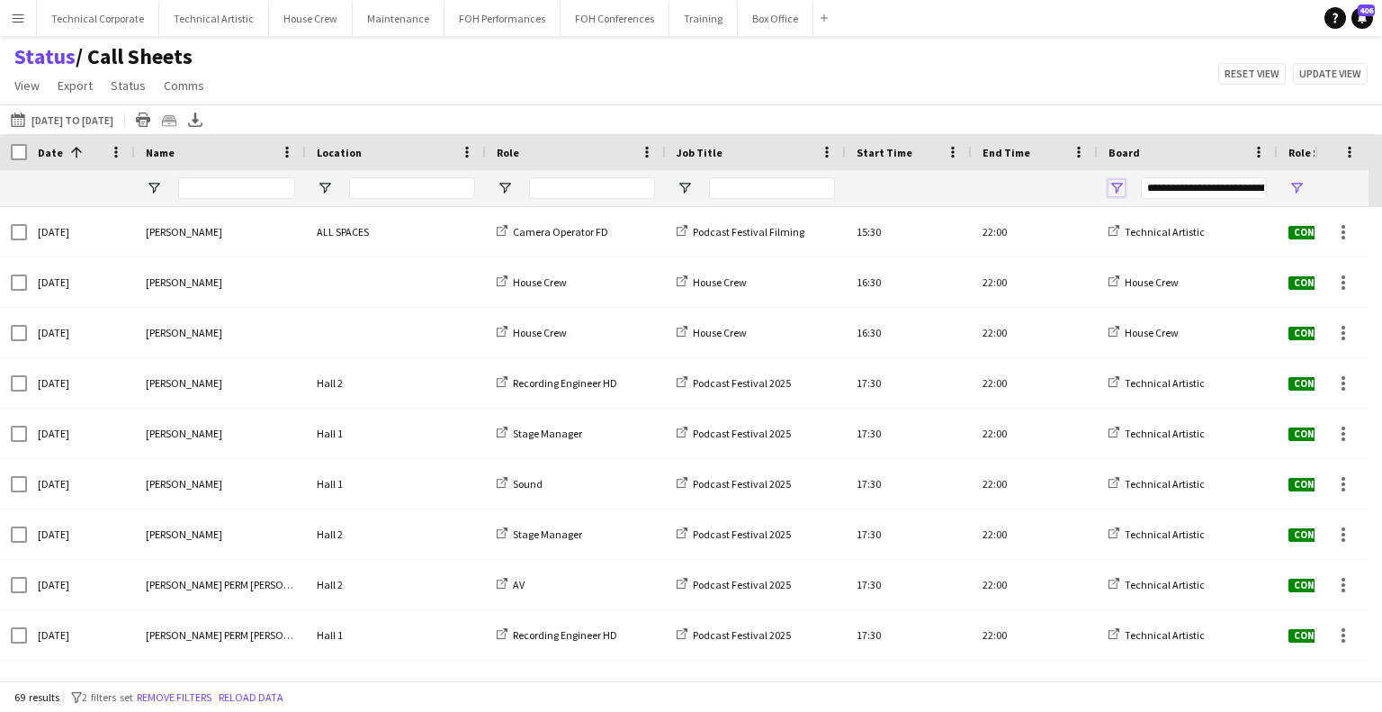
click at [1119, 187] on span "Open Filter Menu" at bounding box center [1116, 188] width 16 height 16
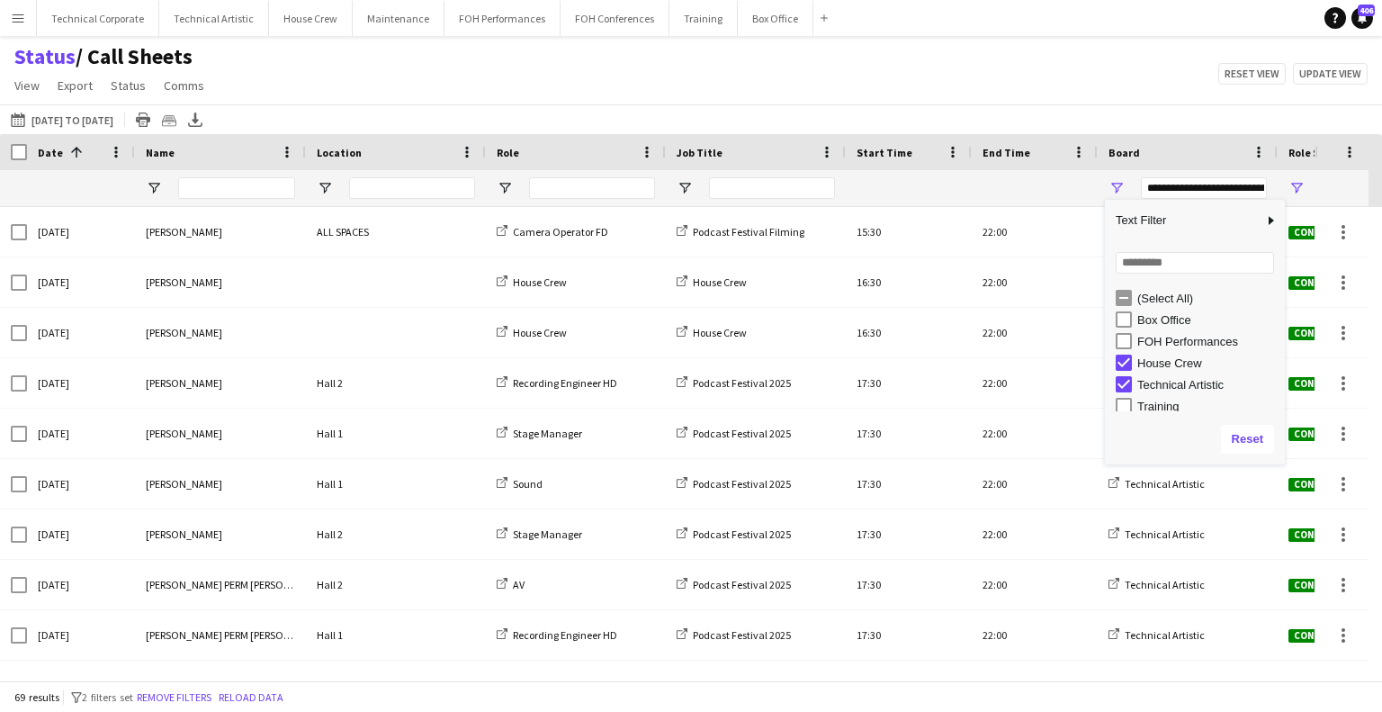
scroll to position [4, 0]
click at [1153, 401] on div "Training" at bounding box center [1208, 401] width 142 height 13
type input "**********"
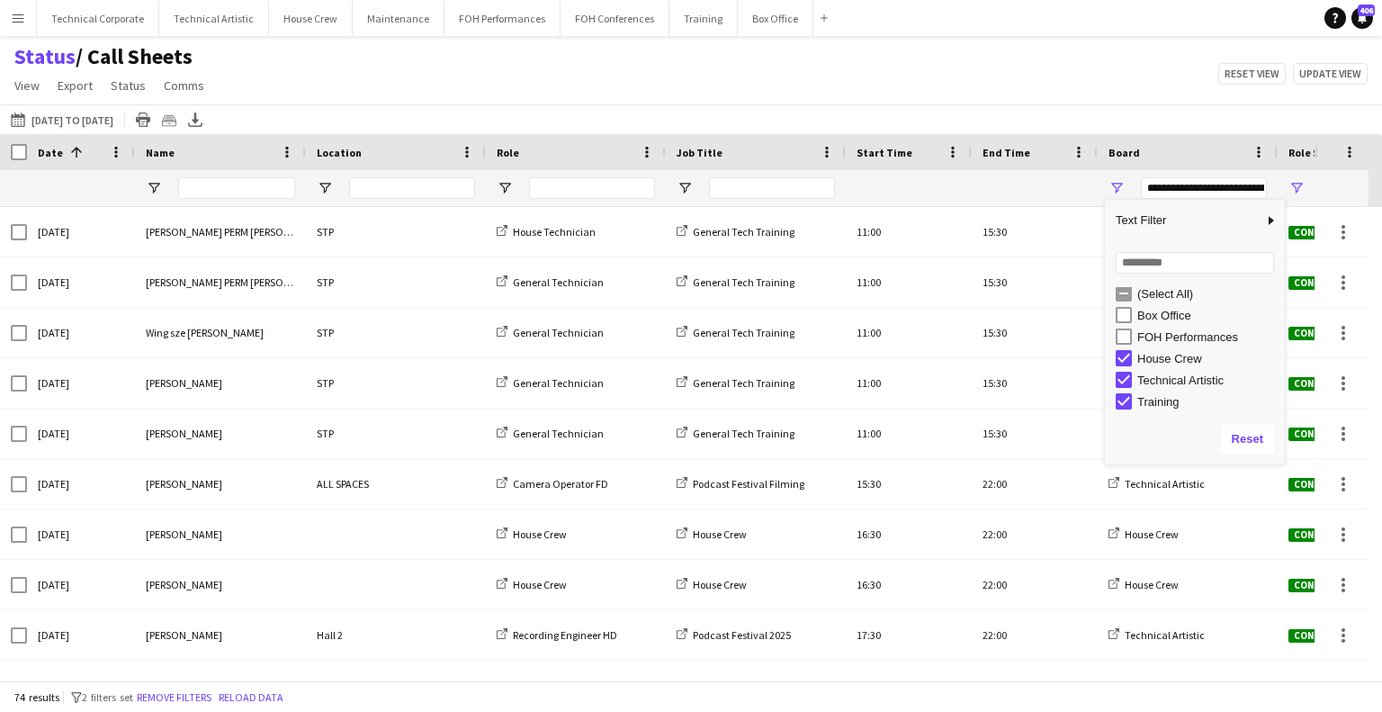
scroll to position [0, 0]
click at [952, 85] on div "Status / Call Sheets View Views Default view Call Sheets GB View Weekly Staffin…" at bounding box center [691, 73] width 1382 height 61
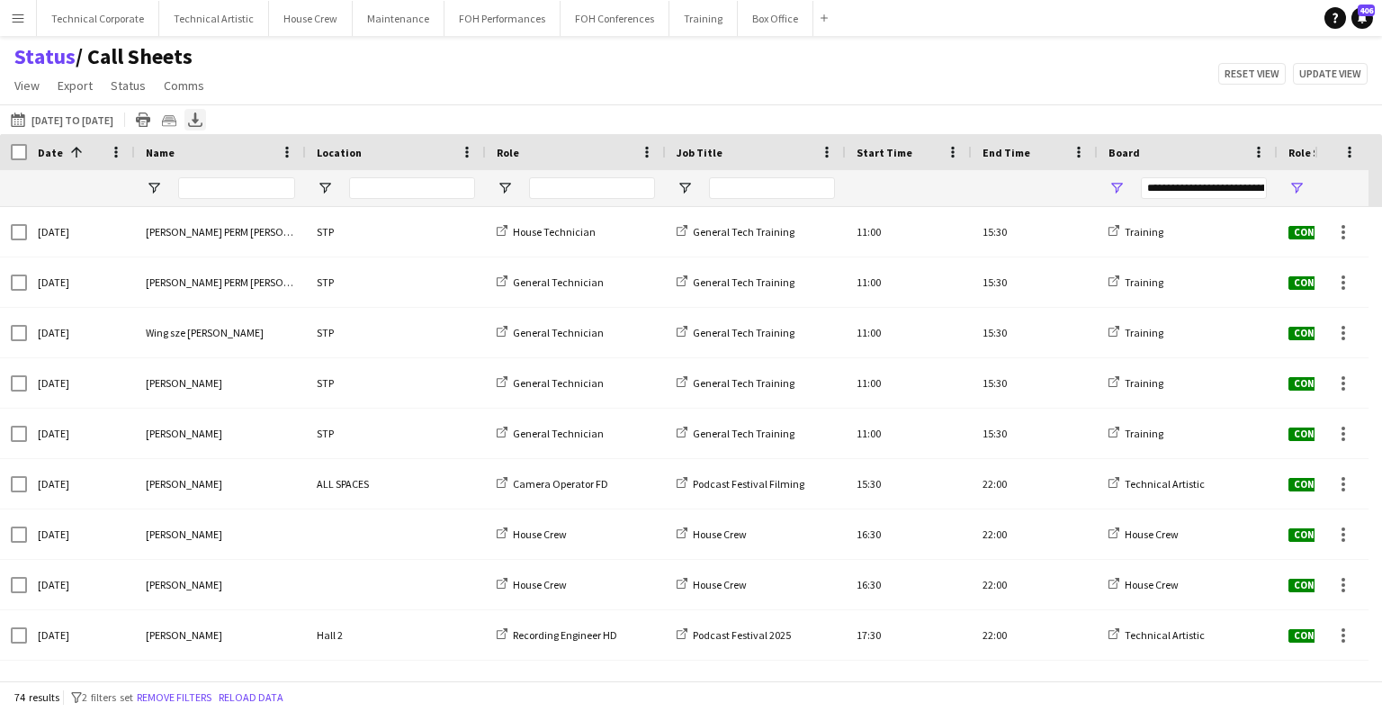
click at [202, 122] on icon "Export XLSX" at bounding box center [195, 119] width 14 height 14
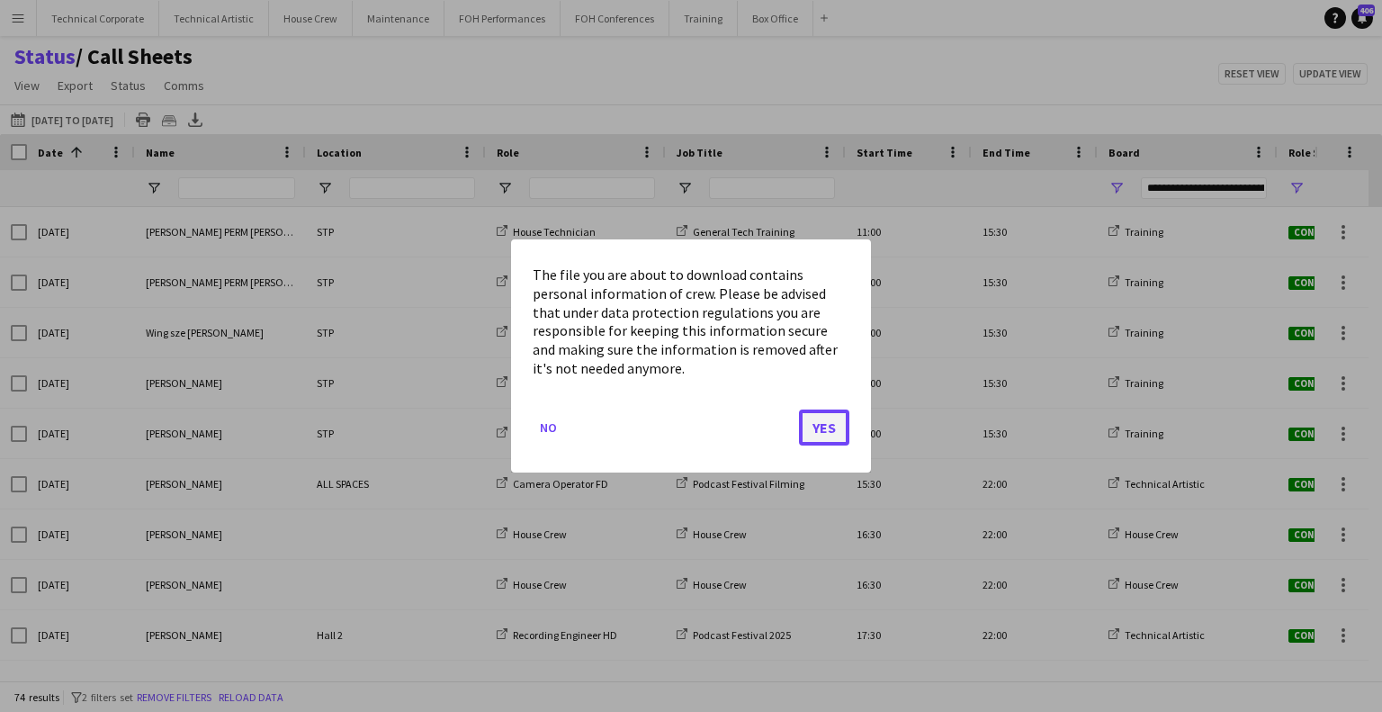
click at [823, 417] on button "Yes" at bounding box center [824, 427] width 50 height 36
